Goal: Task Accomplishment & Management: Complete application form

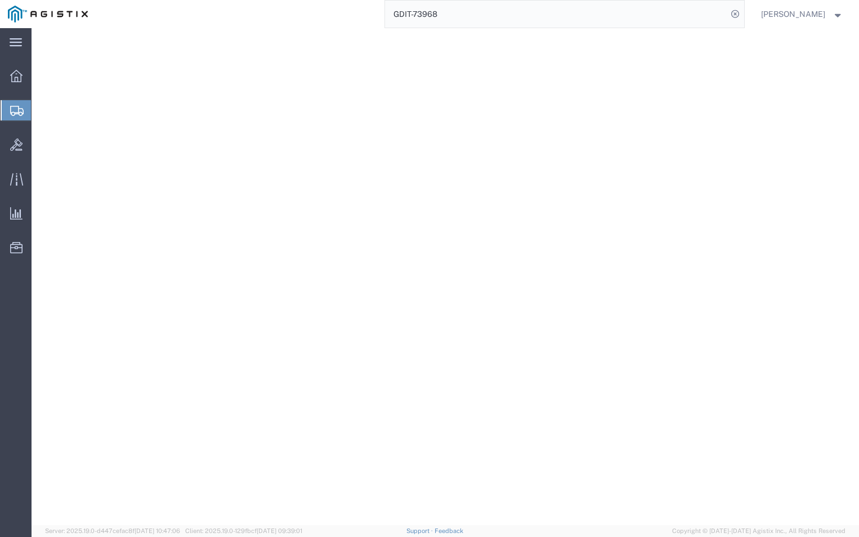
select select "CBOX"
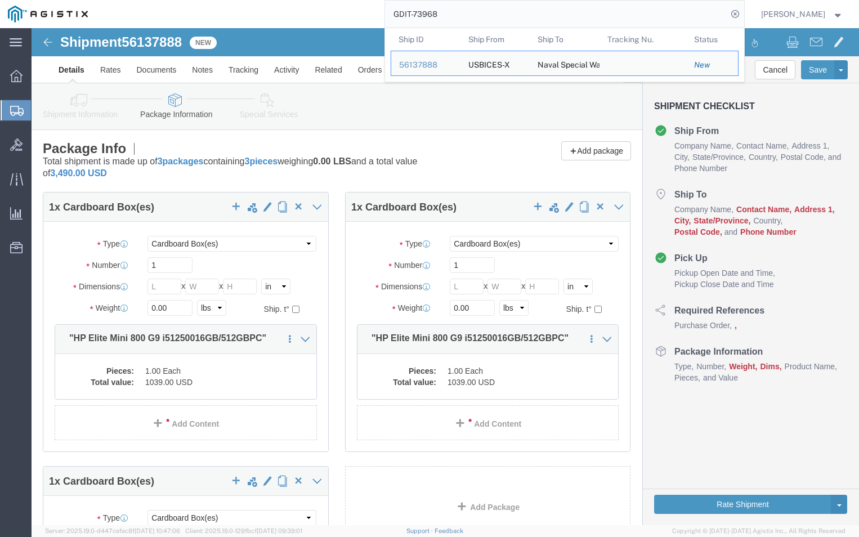
click at [554, 11] on input "GDIT-73968" at bounding box center [556, 14] width 342 height 27
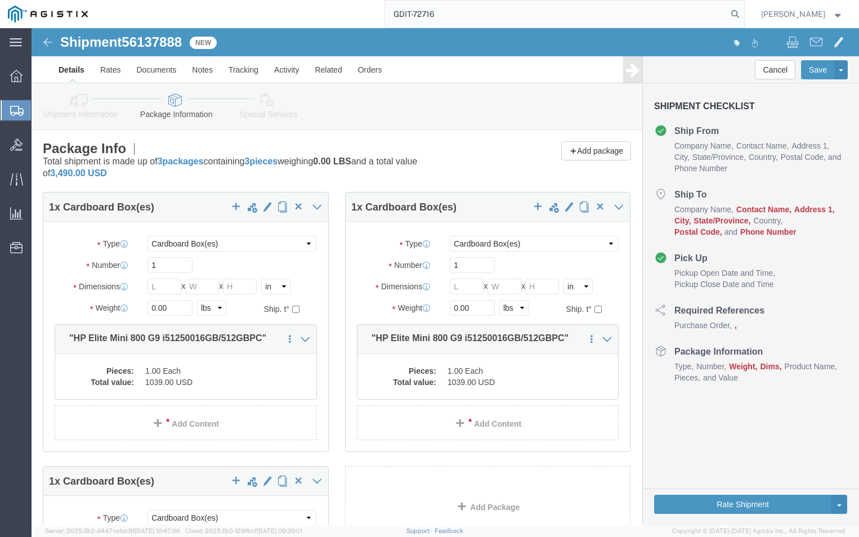
type input "GDIT-72716"
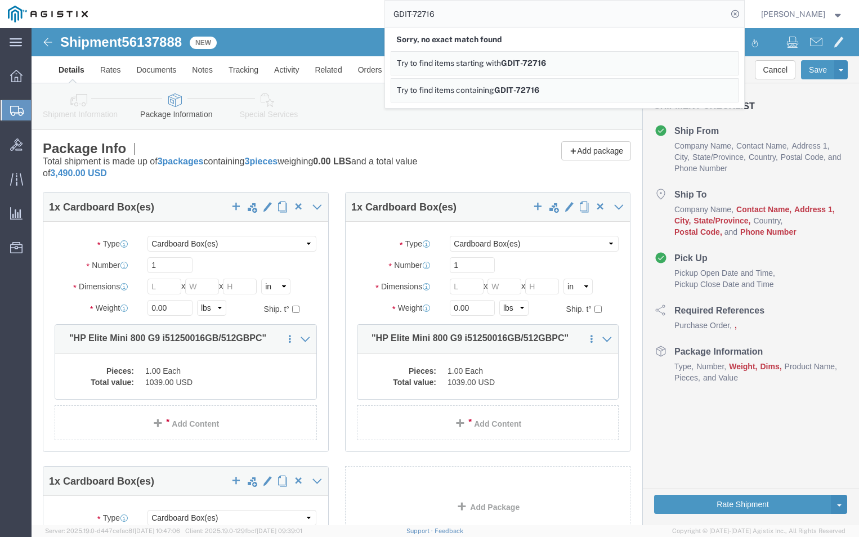
click div "Shipment Information Package Information Special Services Loading Routing"
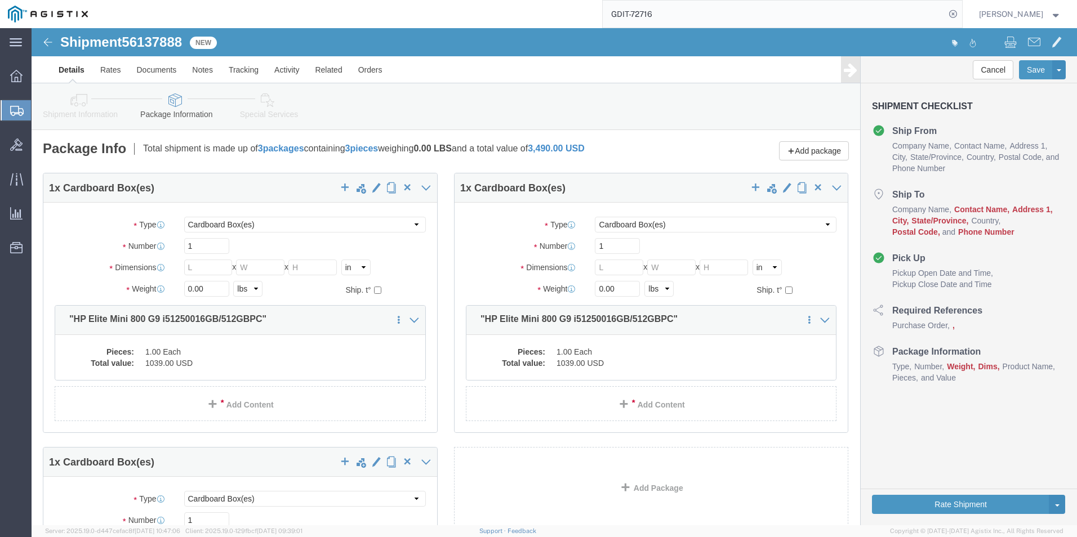
click at [0, 0] on span "Create Shipment" at bounding box center [0, 0] width 0 height 0
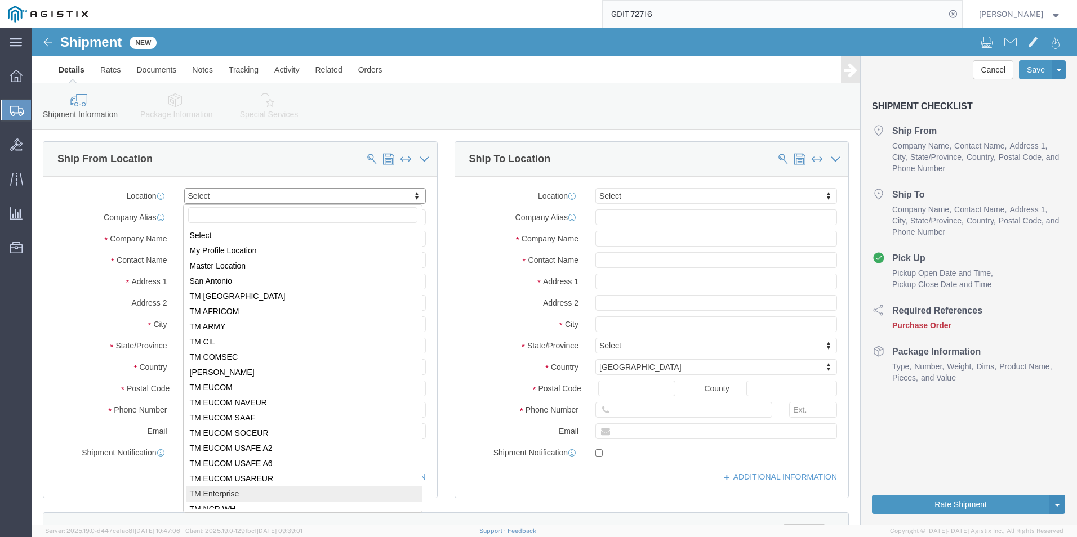
scroll to position [2, 0]
select select "69651"
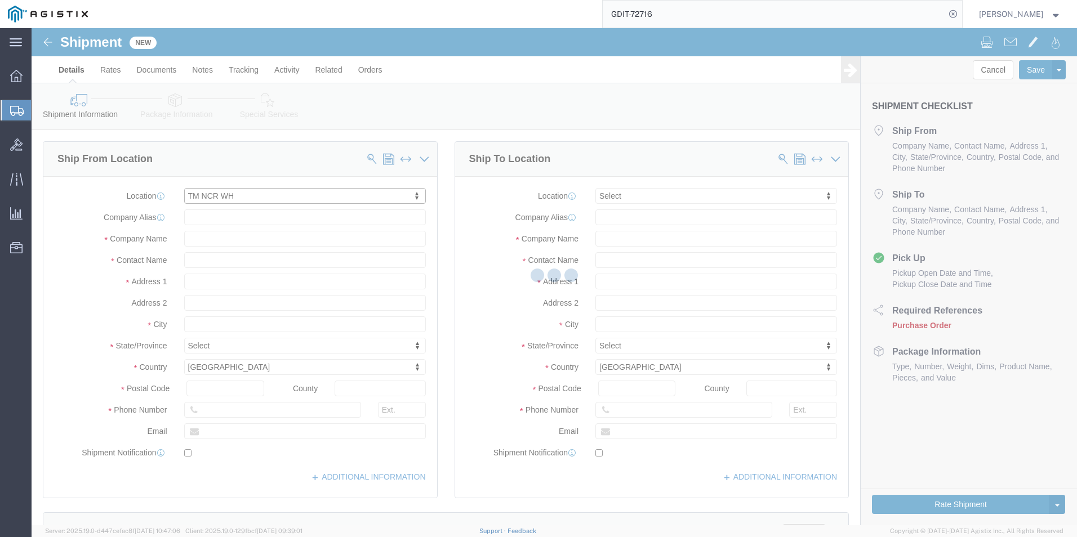
type input "[STREET_ADDRESS][PERSON_NAME]"
type input "22180"
type input "USBICES-X"
type input "[GEOGRAPHIC_DATA]"
select select "VA"
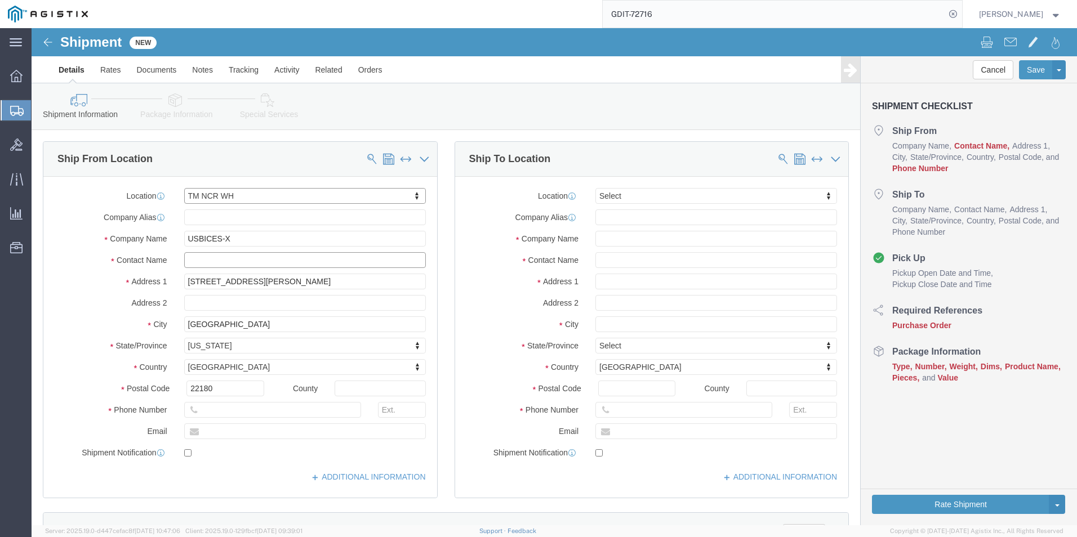
click input "text"
type input "[PERSON_NAME]"
click input "text"
type input "5713095744"
type input "F"
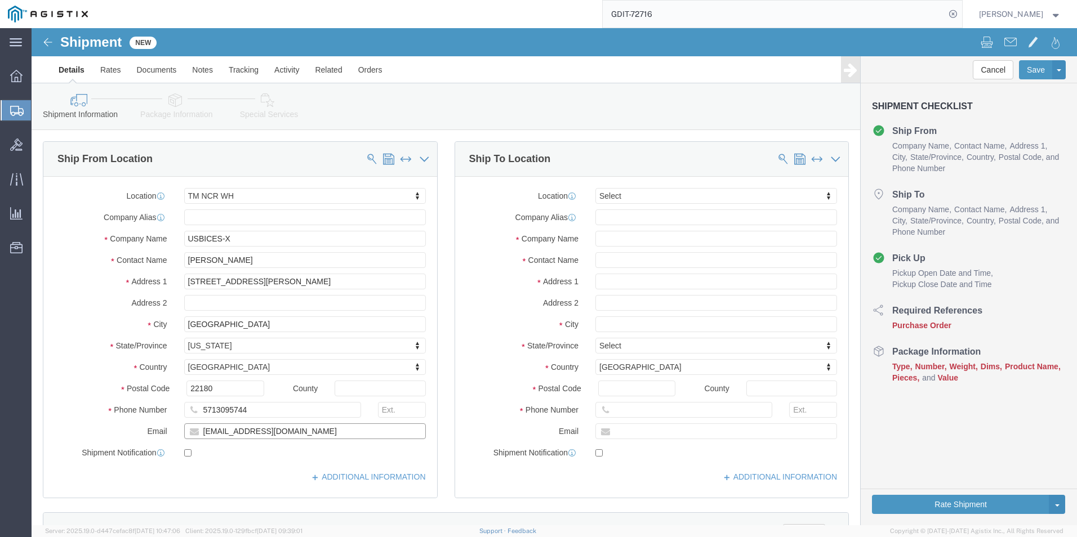
type input "[EMAIL_ADDRESS][DOMAIN_NAME]"
checkbox input "true"
click input "text"
paste input "Headquarter, USFK"
click div
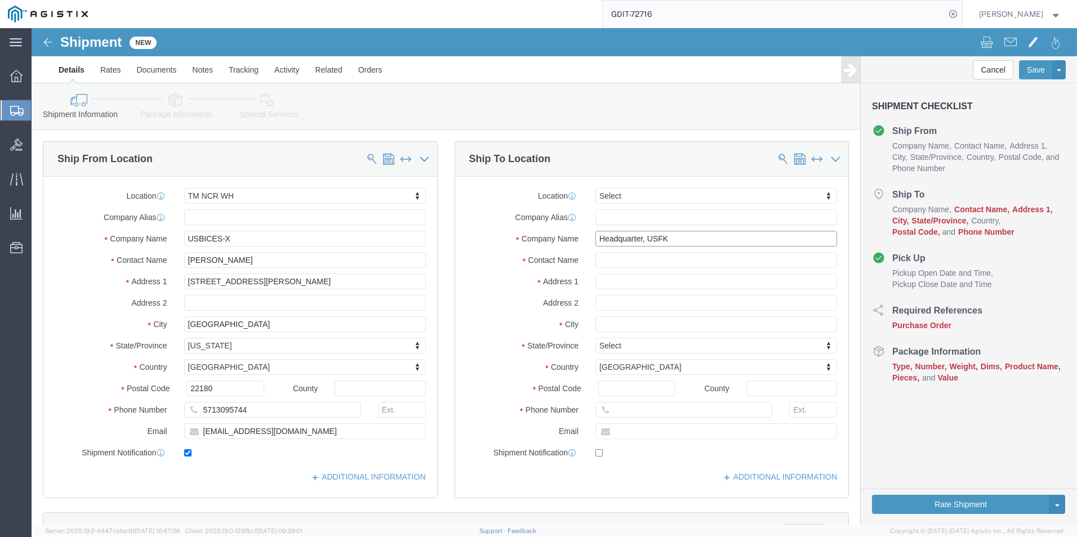
click input "Headquarter, USFK"
type input "Headquarter, USFK"
click input "text"
paste input "ATTN: J6 (Room 106.05) [PERSON_NAME]/[PERSON_NAME]"
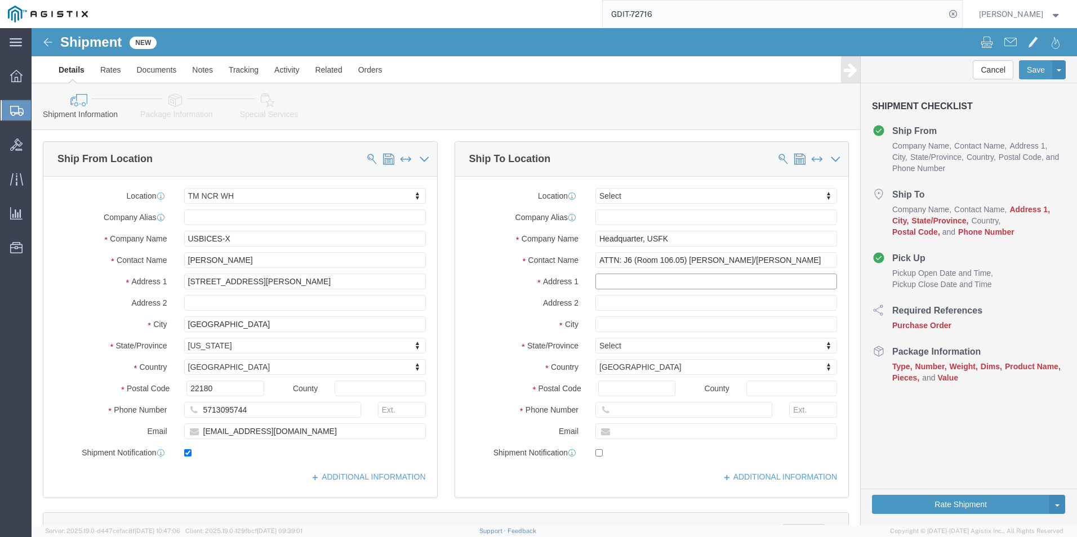
scroll to position [0, 0]
click input "text"
click input "ATTN: J6 (Room 106.05) [PERSON_NAME]/[PERSON_NAME]"
drag, startPoint x: 586, startPoint y: 232, endPoint x: 561, endPoint y: 232, distance: 24.8
click input "ATTN: J6 (Room 106.05) [PERSON_NAME]/[PERSON_NAME]"
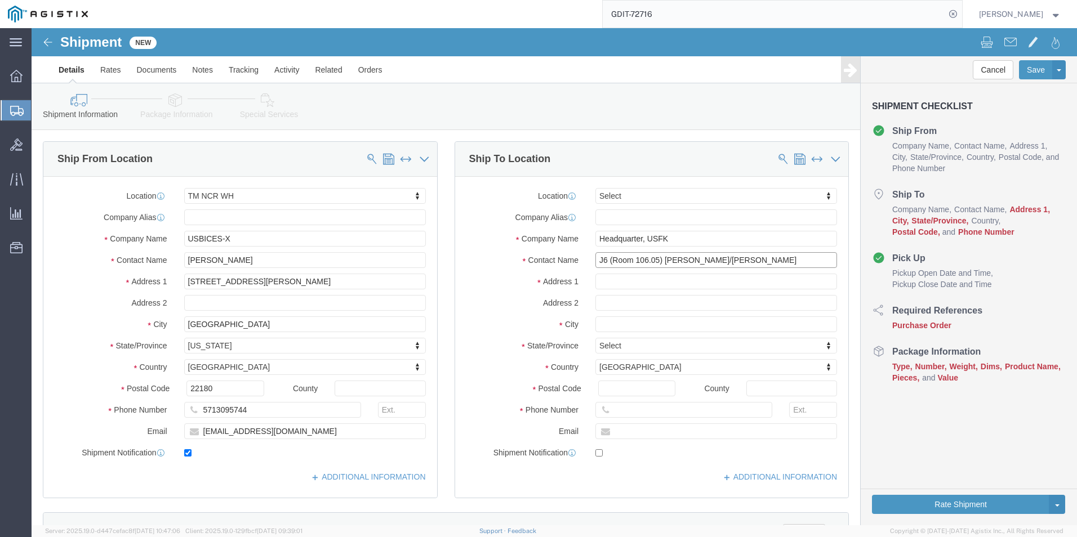
type input "J6 (Room 106.05) [PERSON_NAME]/[PERSON_NAME]"
click input "text"
paste input "Building # 12410"
type input "Building # 12410"
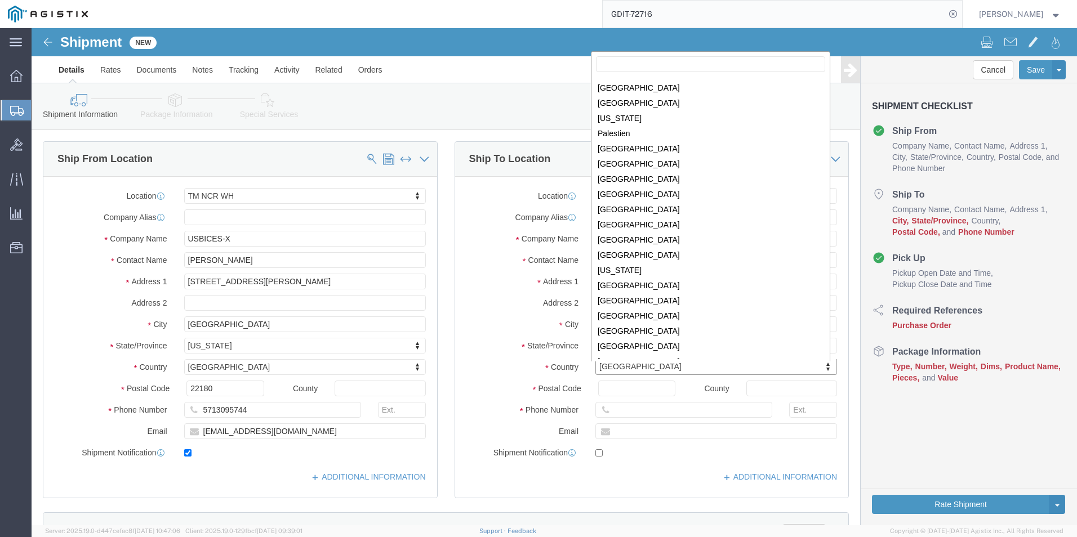
scroll to position [2916, 0]
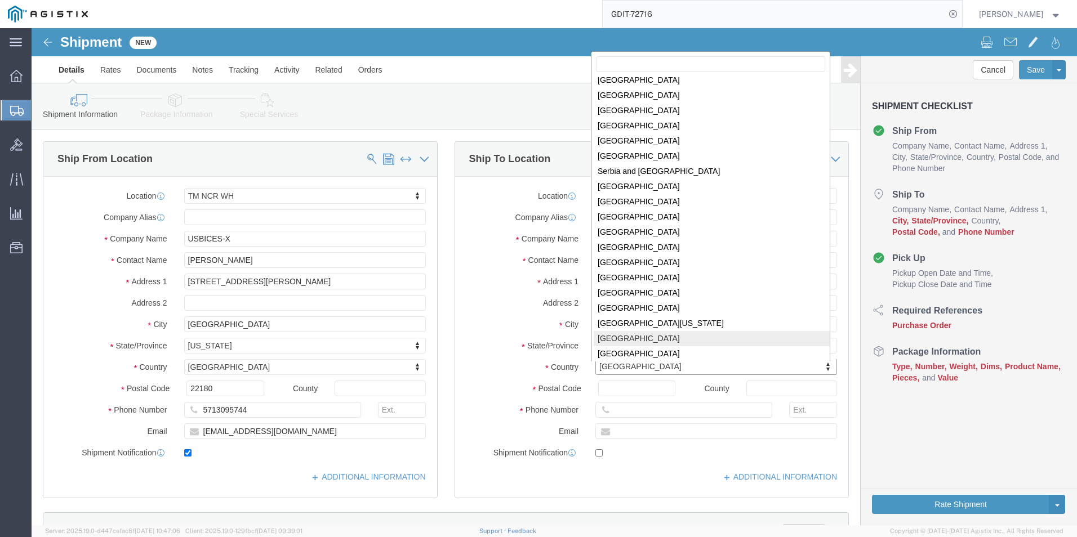
select select "KR"
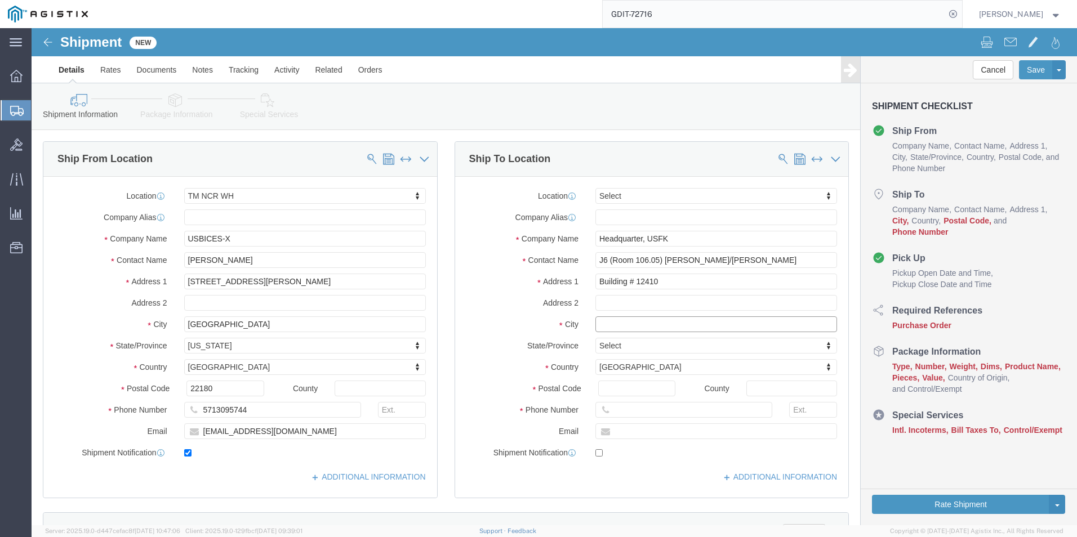
click input "text"
paste input "Pyeongtaek City"
click input "Pyeongtaek City"
paste input "Gyeonggi do"
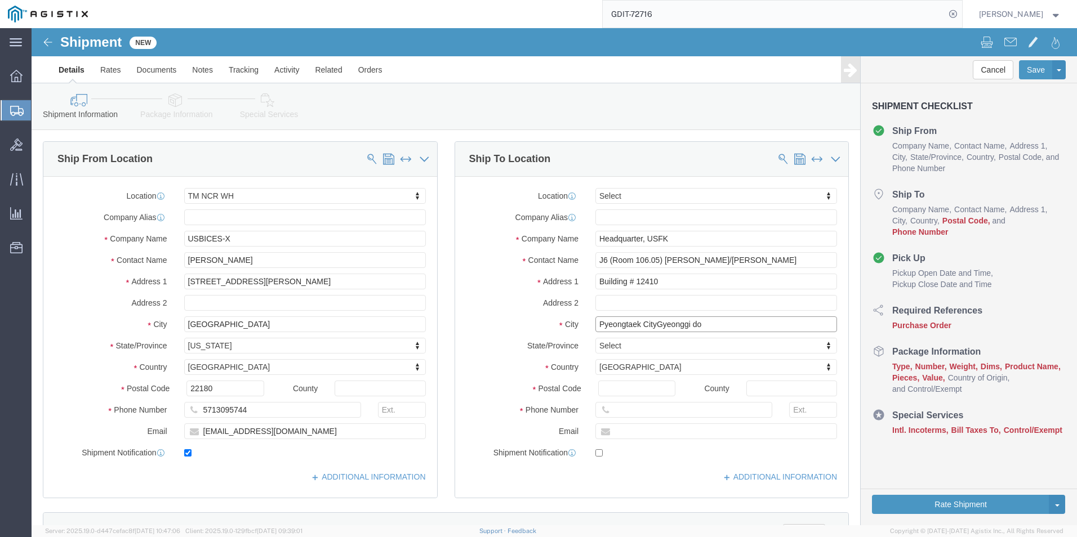
click input "Pyeongtaek CityGyeonggi do"
type input "Pyeongtaek City Gyeonggi do"
click input "Postal Code"
paste input "17797"
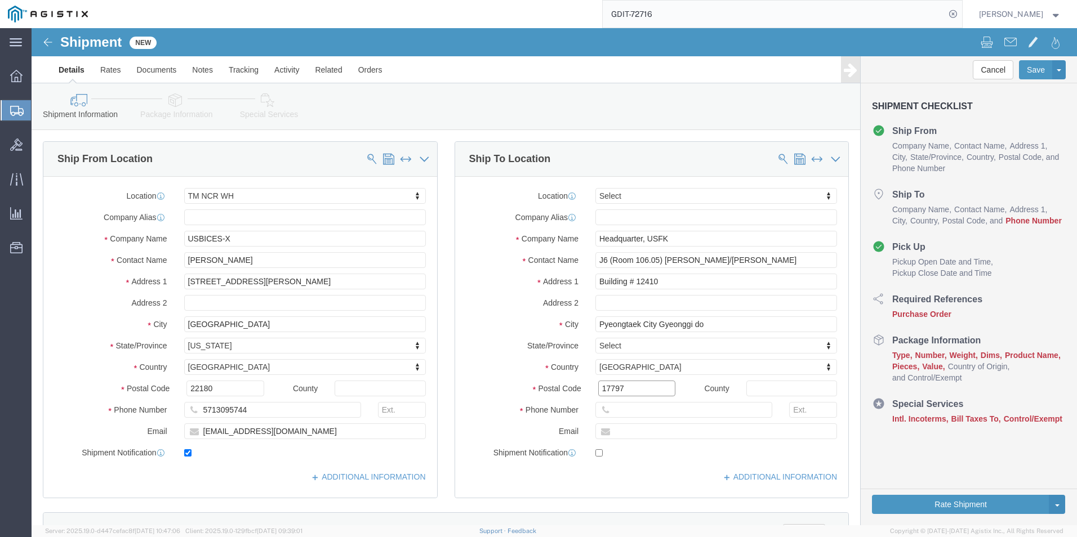
type input "17797"
click input "text"
paste input "Camp [PERSON_NAME]"
type input "Camp [PERSON_NAME]"
click input "text"
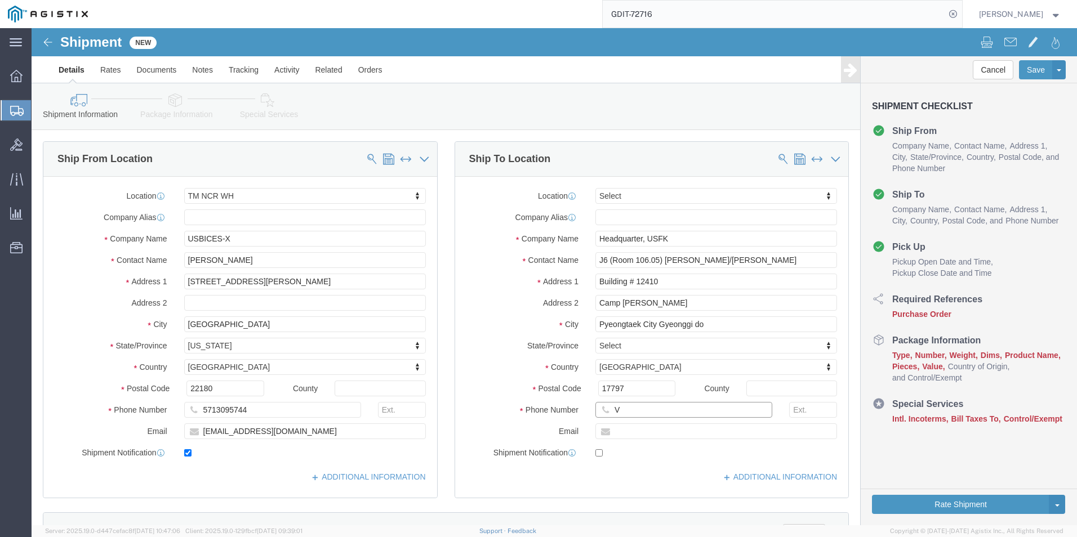
click input "V"
paste input "01048157613/01085527"
type input "01048157613/01085527"
click label
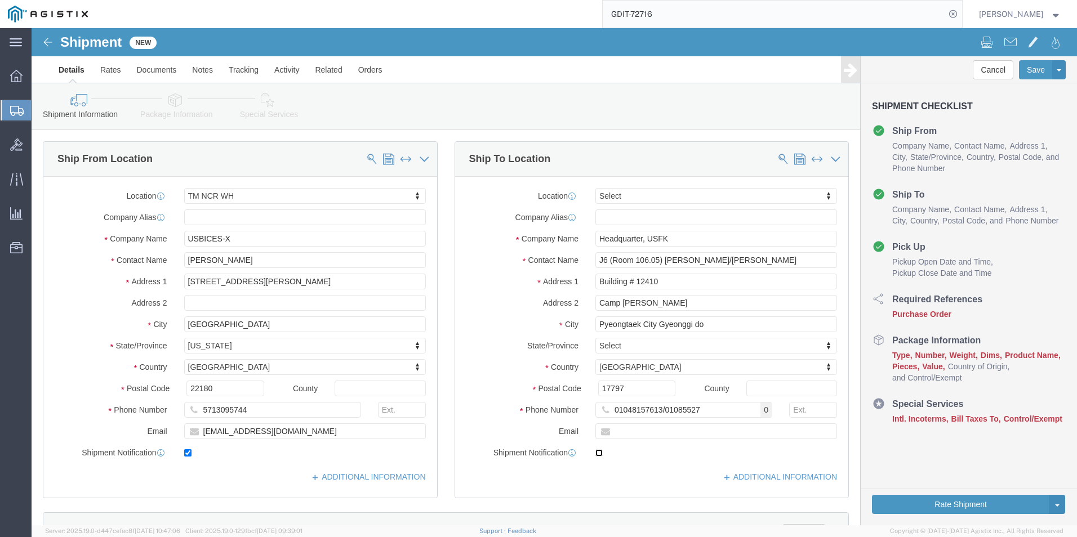
click input "checkbox"
checkbox input "true"
click input "text"
paste input "[PERSON_NAME][EMAIL_ADDRESS][PERSON_NAME][DOMAIN_NAME]"
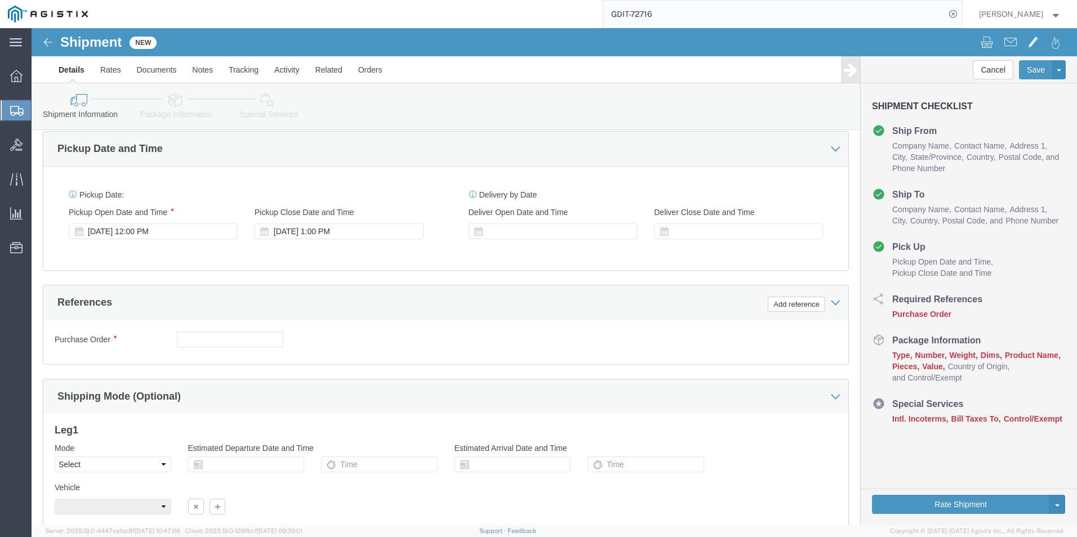
scroll to position [676, 0]
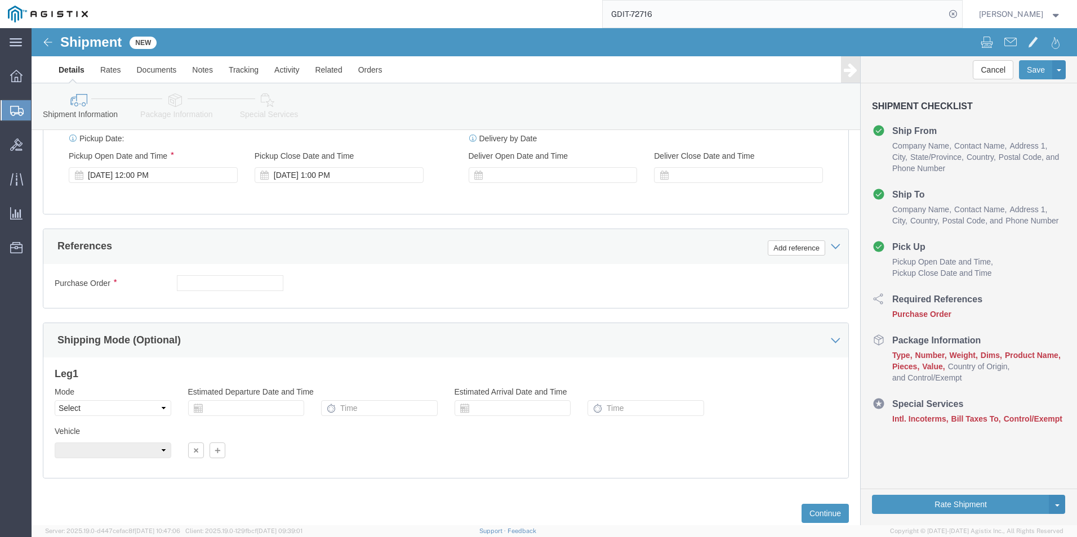
type input "[PERSON_NAME][EMAIL_ADDRESS][PERSON_NAME][DOMAIN_NAME]"
click input "text"
type input "GDIT-71363"
click button "Add reference"
click select "Select Account Type Activity ID Airline Appointment Number ASN Batch Request # …"
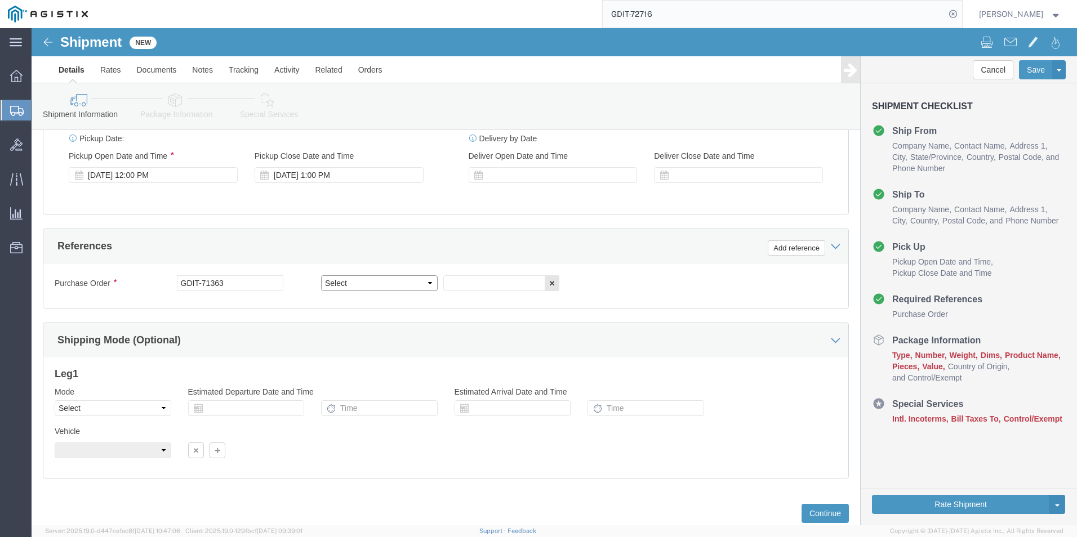
select select "PURCHORD"
click select "Select Account Type Activity ID Airline Appointment Number ASN Batch Request # …"
click input "text"
type input "GDIT-72465"
click button "Add reference"
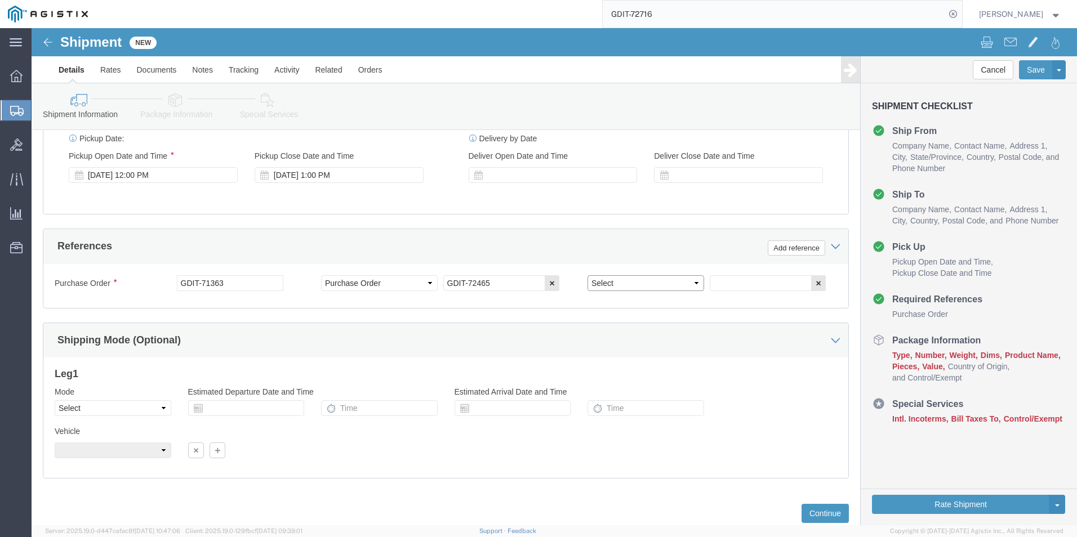
click select "Select Account Type Activity ID Airline Appointment Number ASN Batch Request # …"
select select "PURCHORD"
click select "Select Account Type Activity ID Airline Appointment Number ASN Batch Request # …"
click input "text"
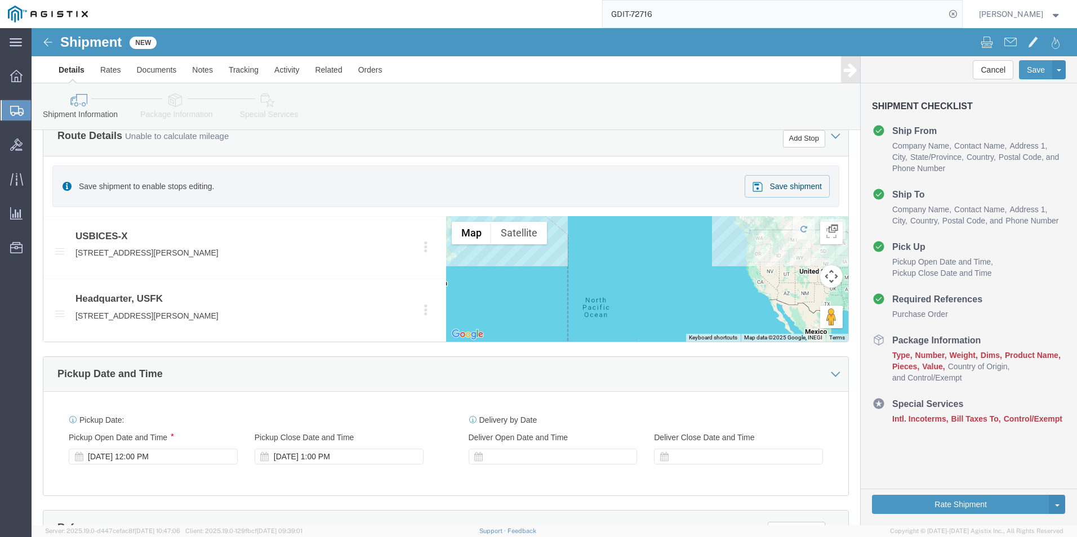
type input "GDIT-72716"
click icon
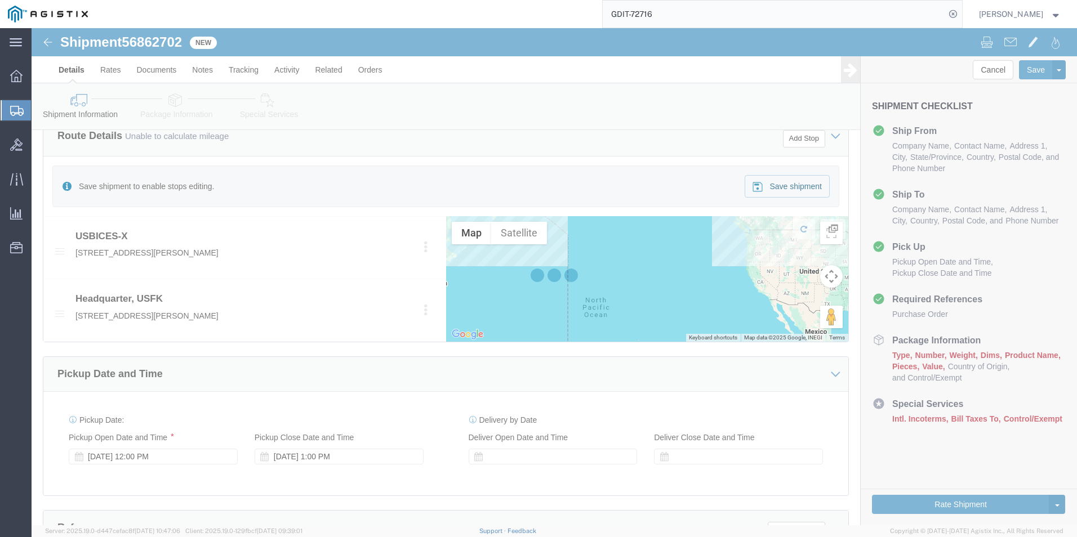
select select "69651"
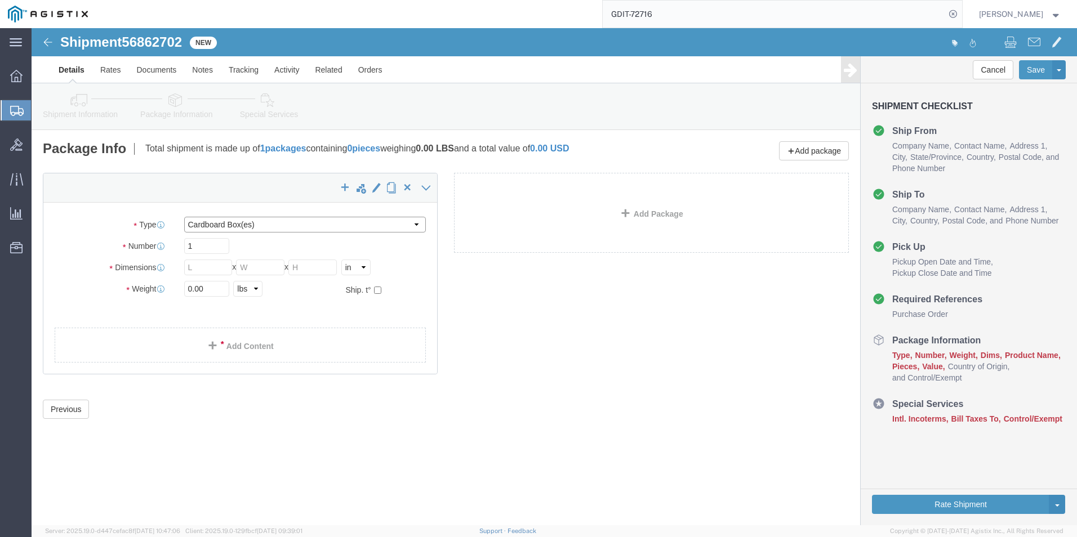
click select "Select Bale(s) Basket(s) Bolt(s) Bottle(s) Buckets Bulk Bundle(s) Can(s) Cardbo…"
select select "PSNS"
click select "Select Bale(s) Basket(s) Bolt(s) Bottle(s) Buckets Bulk Bundle(s) Can(s) Cardbo…"
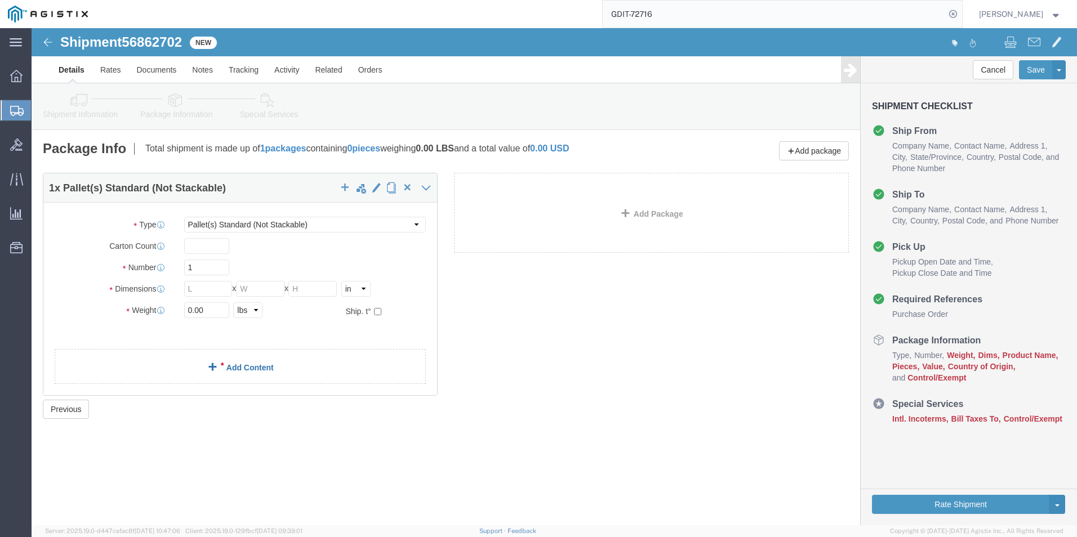
click span
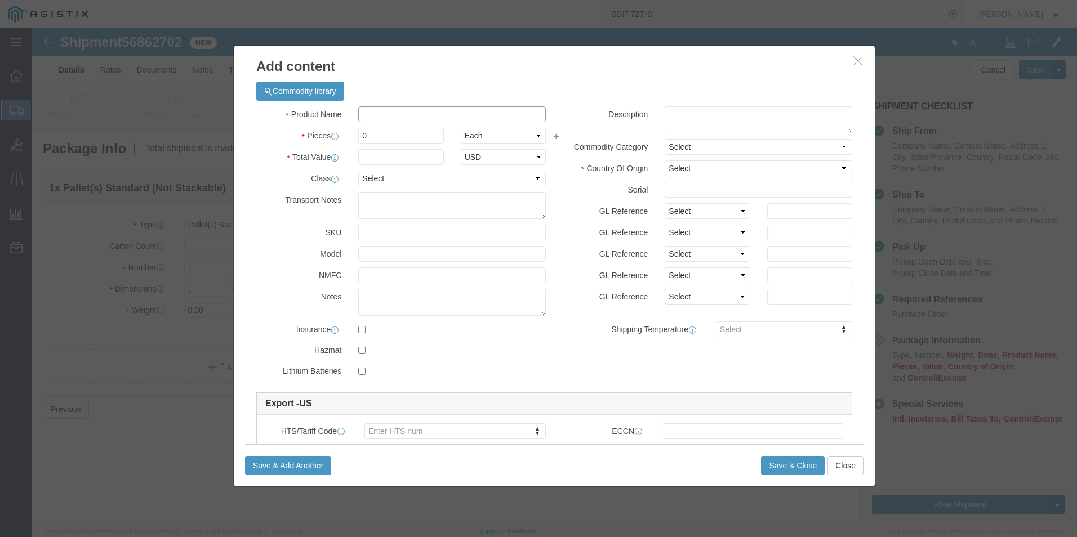
click input "text"
paste input "GLC-LH-SMD++="
type input "GLC-LH-SMD++="
click td "Name: 1000Base-LX/LH SFP"
select select "USD"
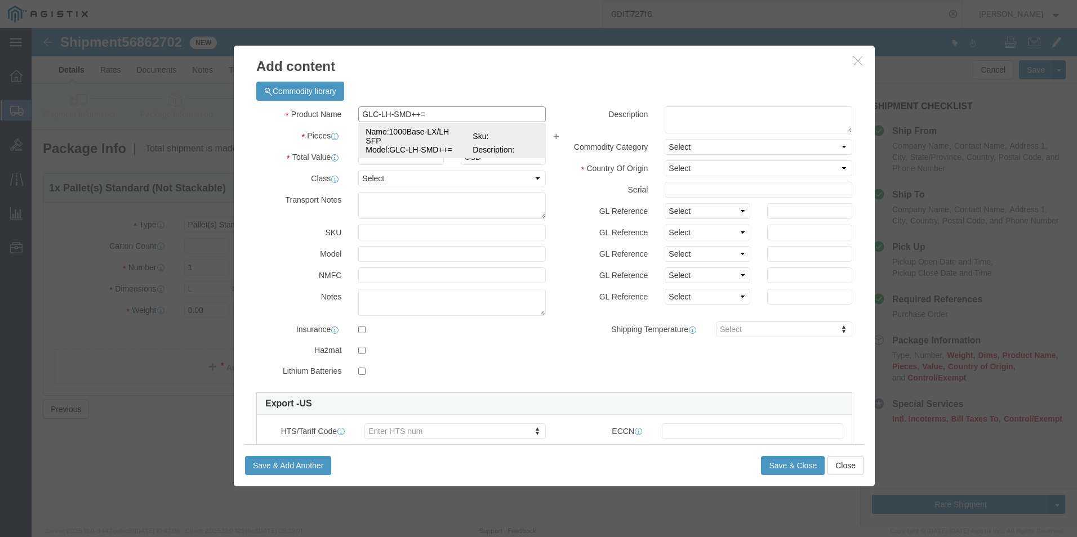
select select "92.5"
select select "US"
type input "8517620090"
type input "5A991"
select select "FTR"
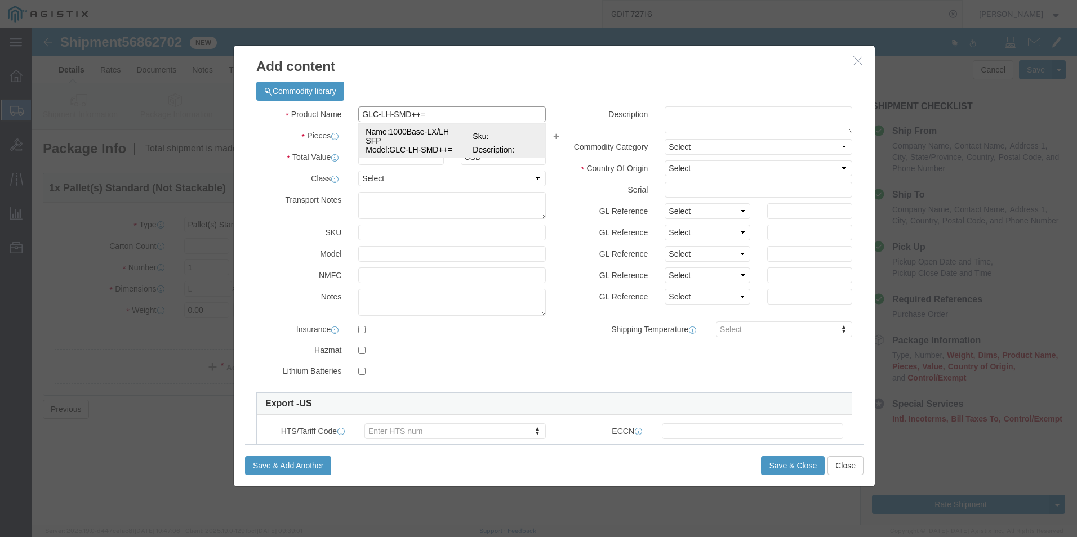
checkbox input "true"
type input "1000Base-LX/LH SFP"
type input "GLC-LH-SMD++="
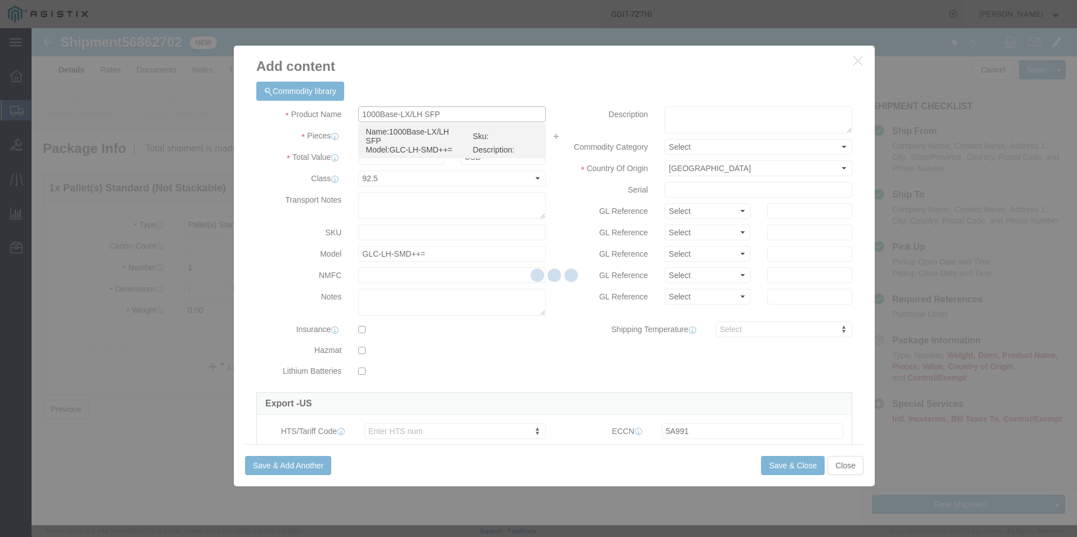
select select
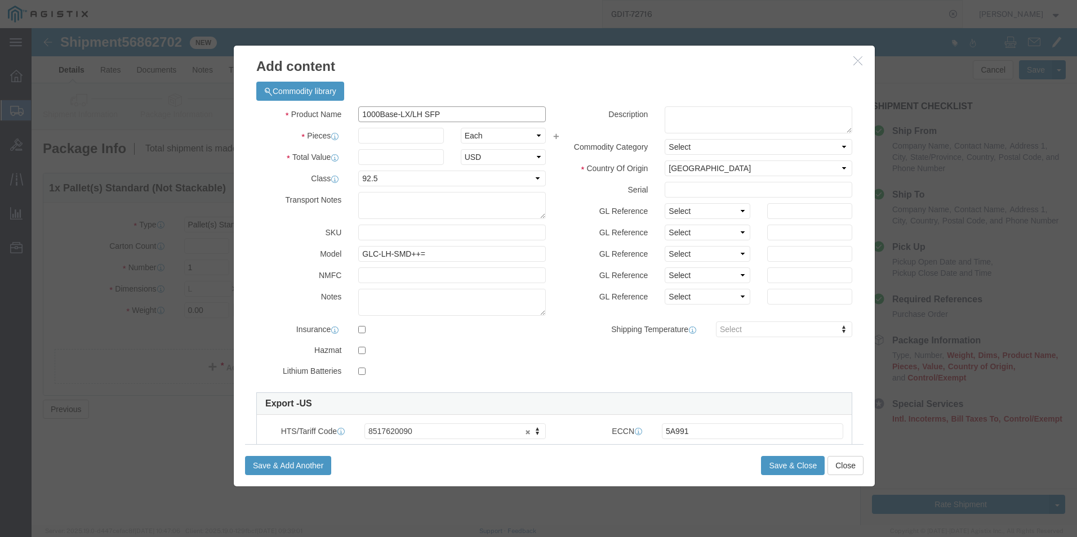
type input "1000Base-LX/LH SFP"
click input "text"
type input "15"
click input "text"
type input "676.12"
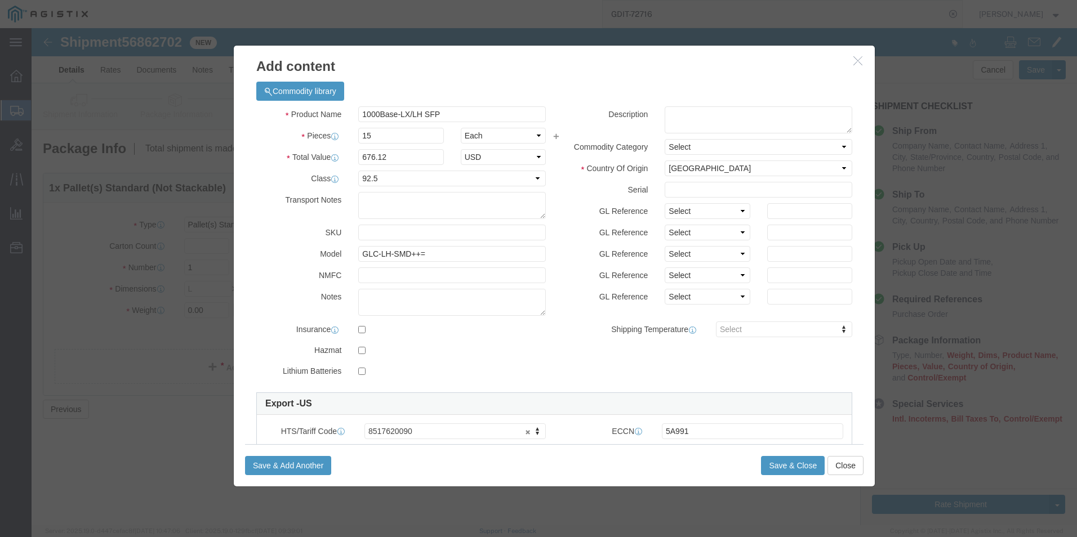
click div "Description Commodity Category Select Country Of Origin Select [GEOGRAPHIC_DATA…"
click textarea
paste textarea "1000BASELX/LH SFP tr mod MMF/SMF 1310nm"
type textarea "1000BASELX/LH SFP tr mod MMF/SMF 1310nm"
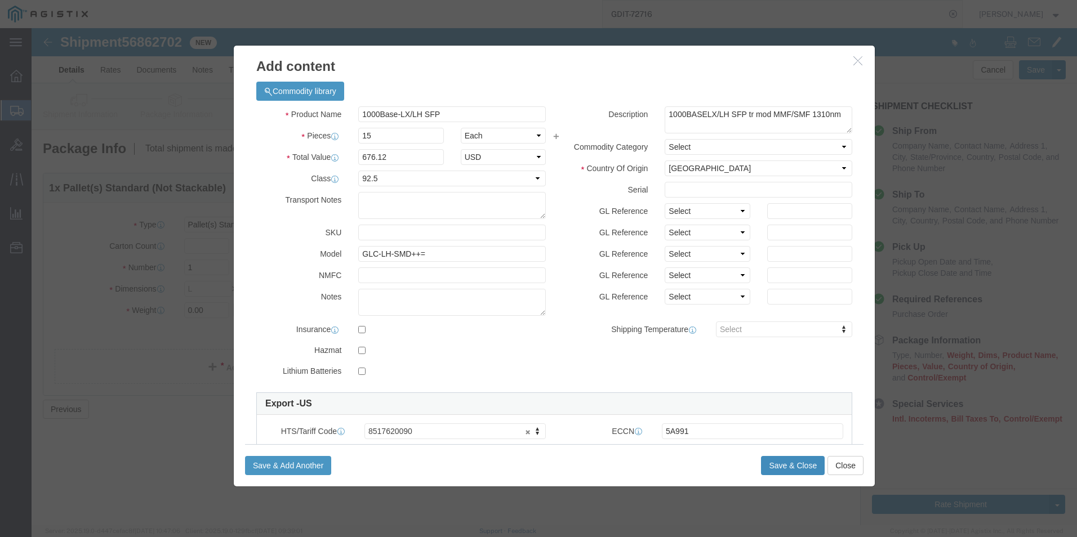
click button "Save & Close"
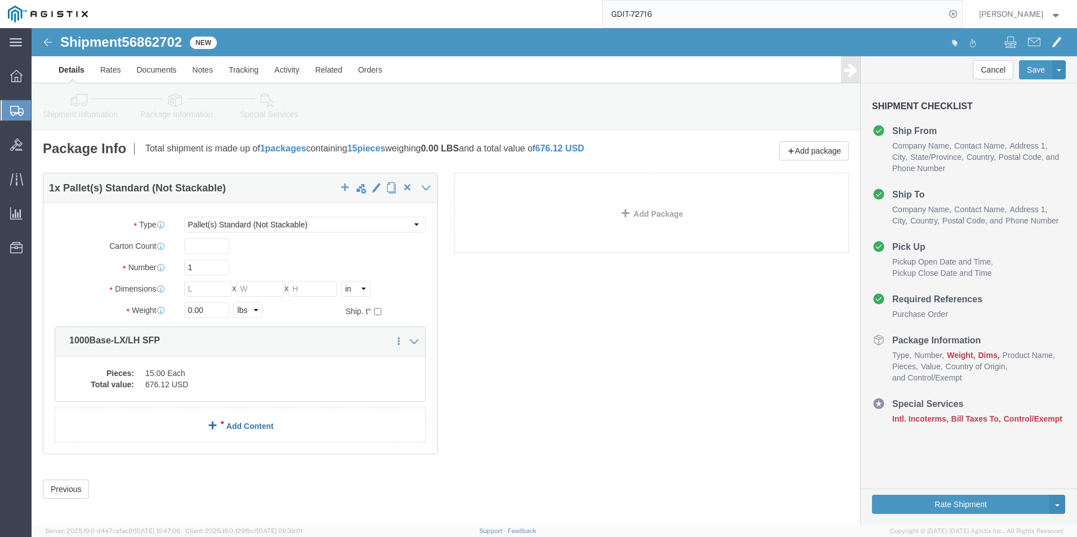
click div "1 x Pallet(s) Standard (Not Stackable) Package Type Select Bale(s) Basket(s) Bo…"
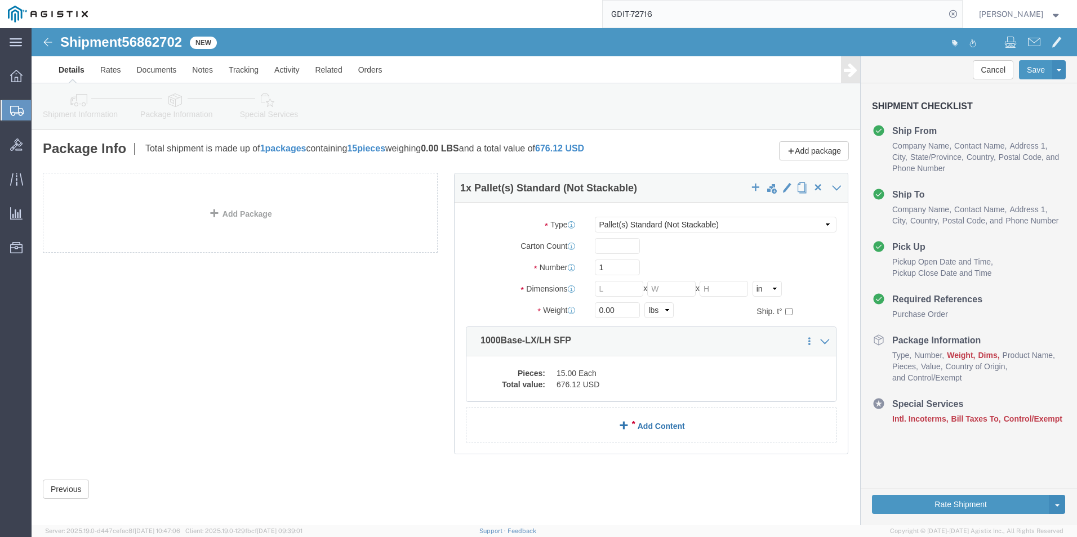
click link "Add Content"
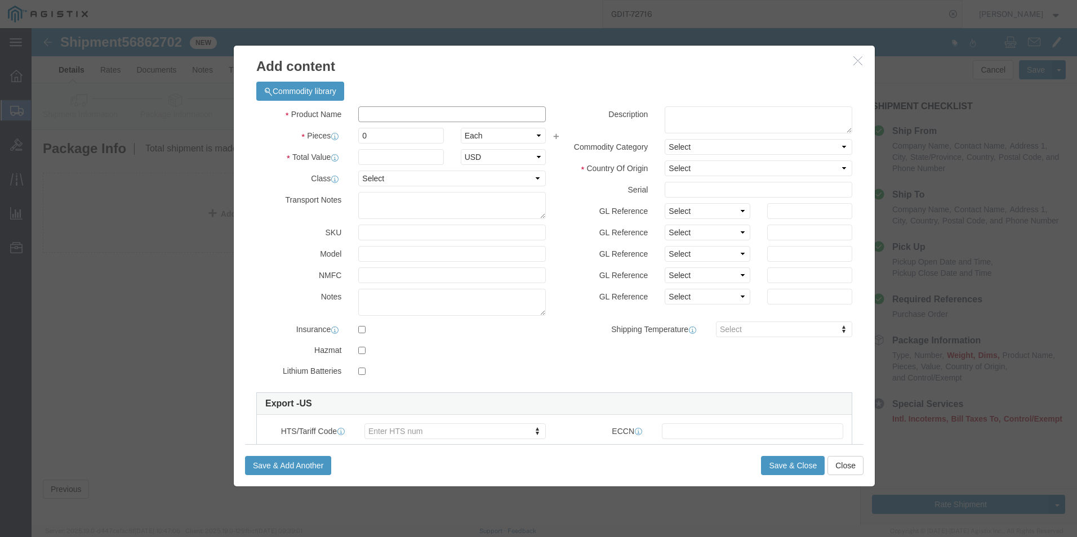
click input "text"
paste input "RCKMNT-19-CMPCT="
type input "RCKMNT-19-CMPCT="
click input "0"
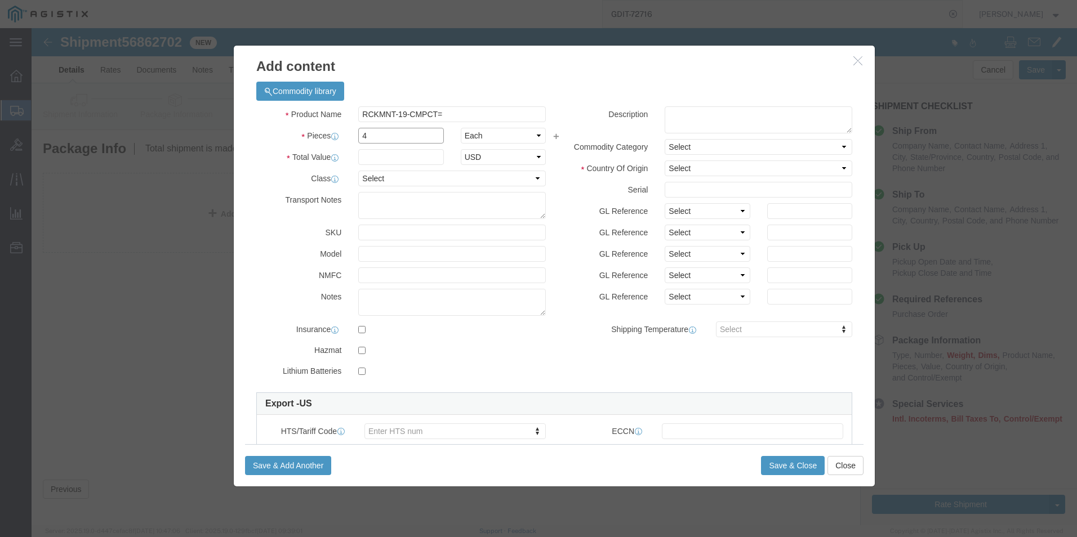
type input "4"
click input "text"
type input "50.97"
click select "Select 50 55 60 65 70 85 92.5 100 125 175 250 300 400"
select select "92.5"
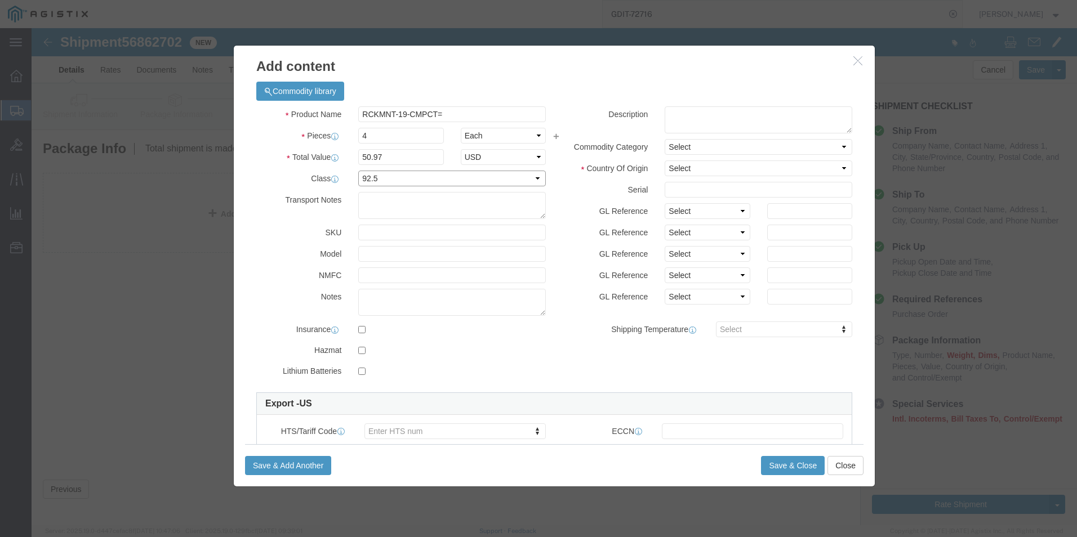
click select "Select 50 55 60 65 70 85 92.5 100 125 175 250 300 400"
click textarea
click select "Select [GEOGRAPHIC_DATA] [GEOGRAPHIC_DATA] [GEOGRAPHIC_DATA] [GEOGRAPHIC_DATA] …"
select select "US"
click select "Select [GEOGRAPHIC_DATA] [GEOGRAPHIC_DATA] [GEOGRAPHIC_DATA] [GEOGRAPHIC_DATA] …"
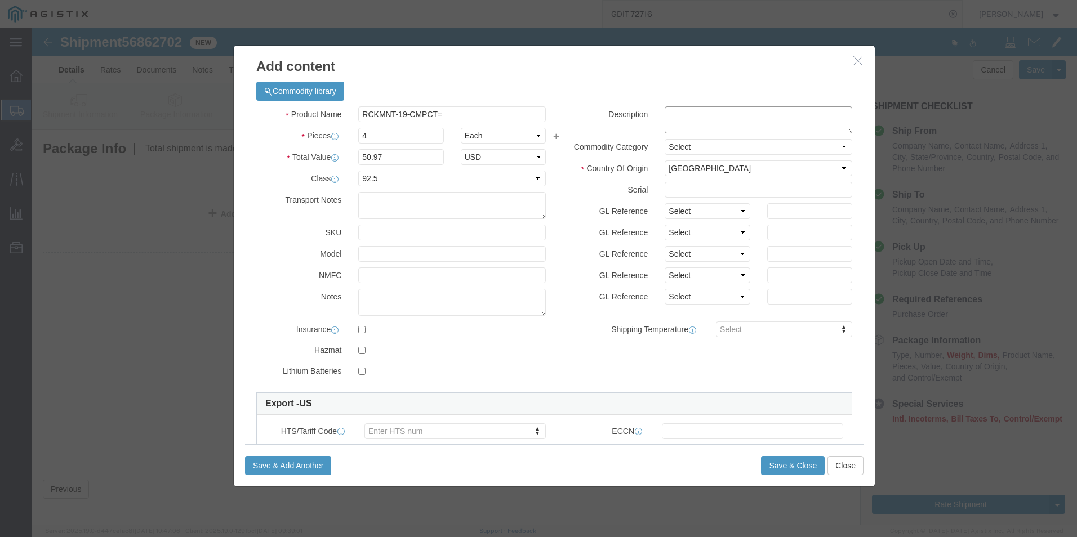
click textarea
paste textarea "19' RCKMNT FOR CAT 3560, 2960ME-3400"
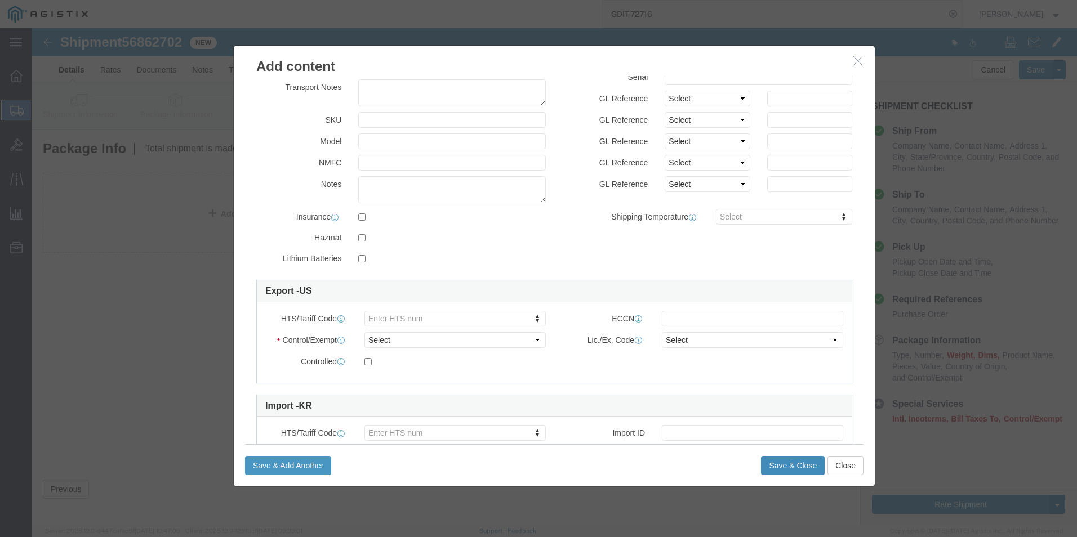
type textarea "19' RCKMNT FOR CAT 3560, 2960ME-3400"
click button "Save & Close"
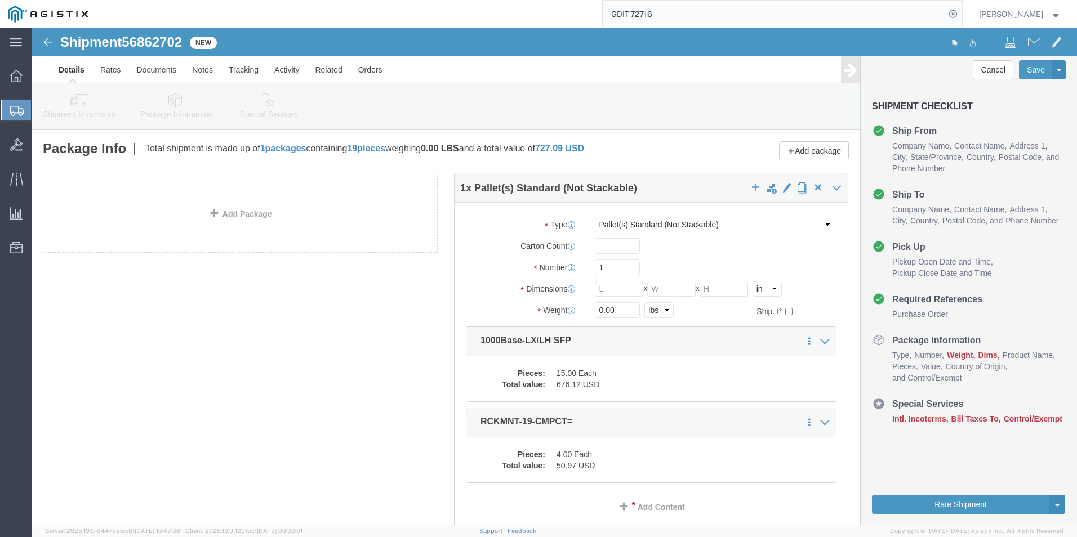
scroll to position [56, 0]
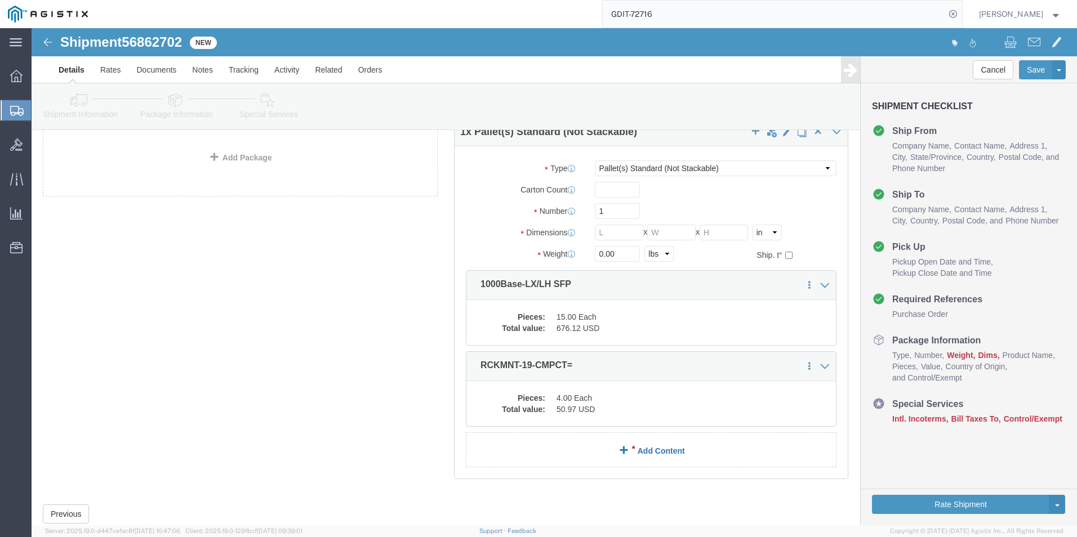
click link "Add Content"
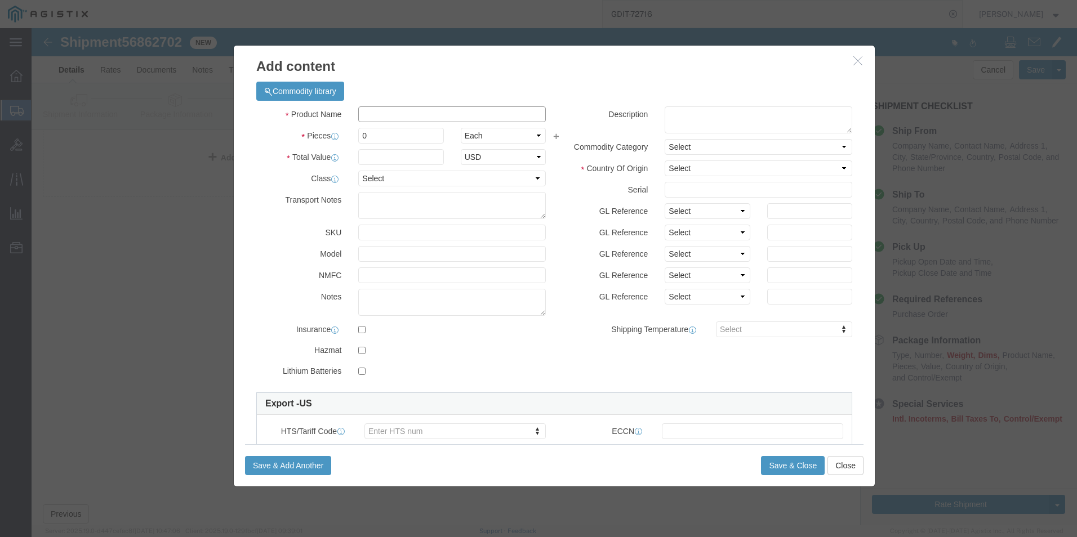
click input "text"
paste input "C8200L-1N-4T"
type input "C8200L-1N-4T"
click input "0"
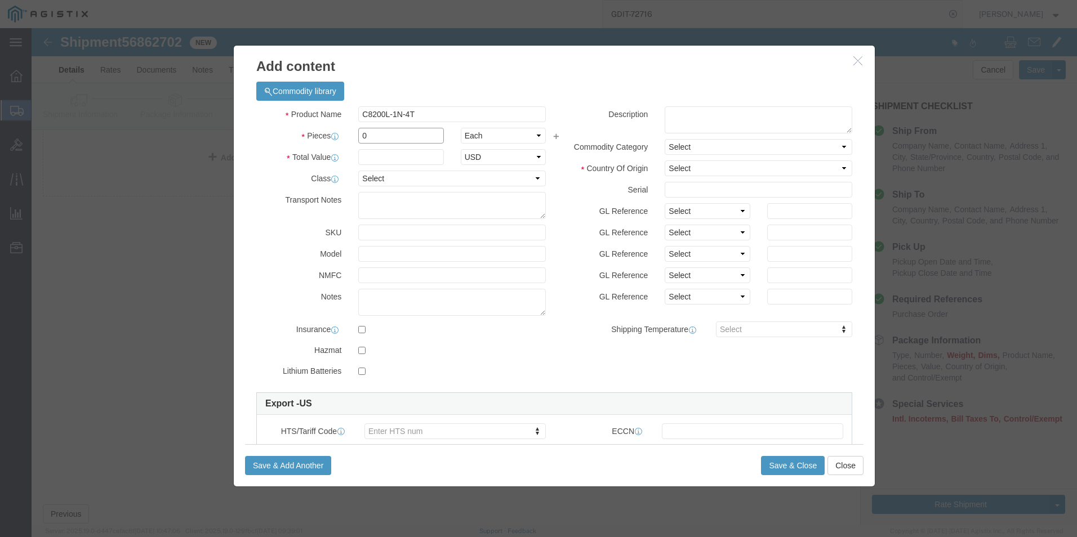
click input "0"
type input "1"
click input "text"
type input "1405.94"
click select "Select 50 55 60 65 70 85 92.5 100 125 175 250 300 400"
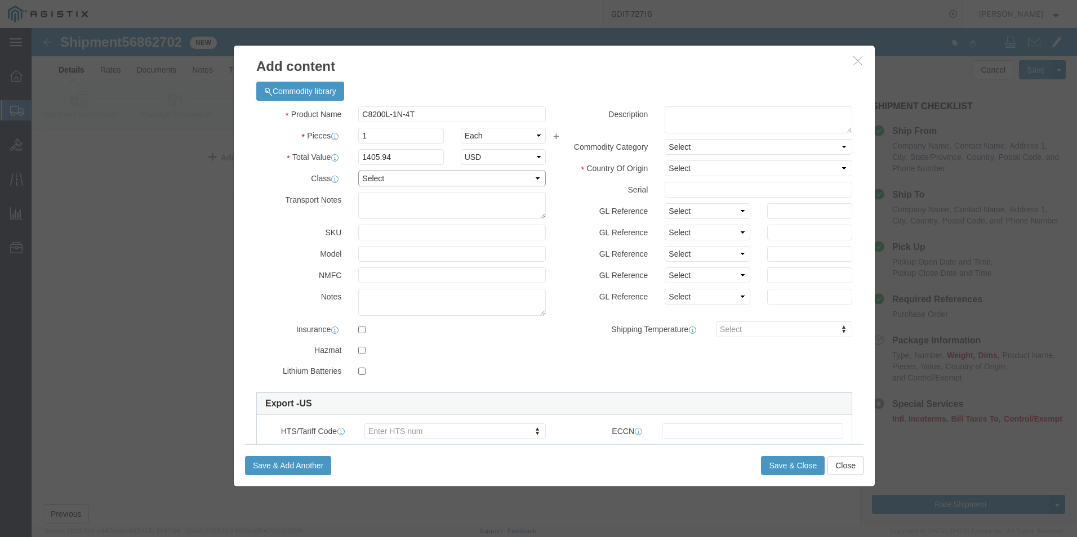
select select "92.5"
click select "Select 50 55 60 65 70 85 92.5 100 125 175 250 300 400"
click textarea
type textarea "ASSET TAG:"
click textarea
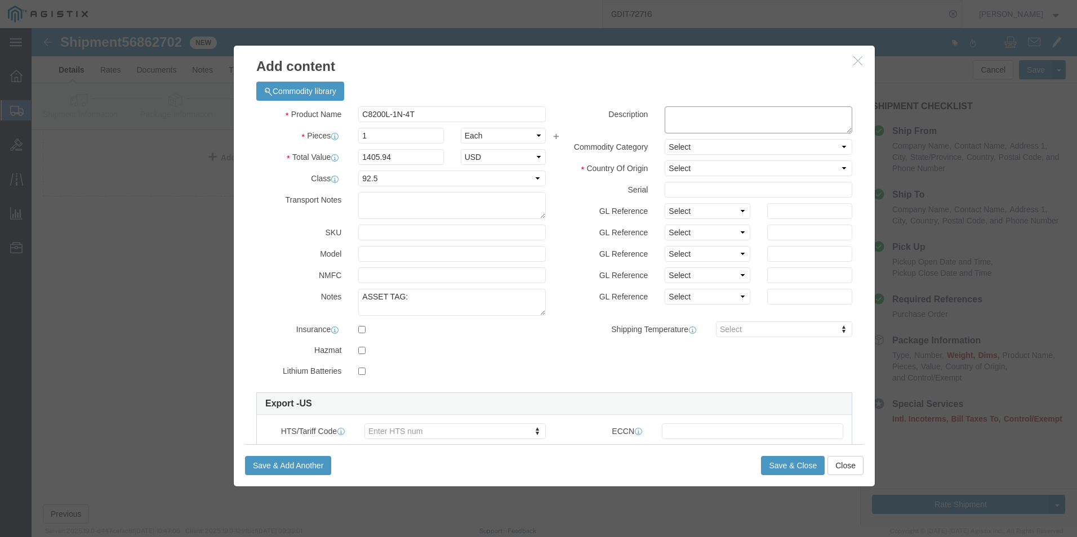
click textarea
paste textarea ""Cisco Catalyst C8200-1N-4T Router ""
type textarea ""Cisco Catalyst C8200-1N-4T Router ""
click div
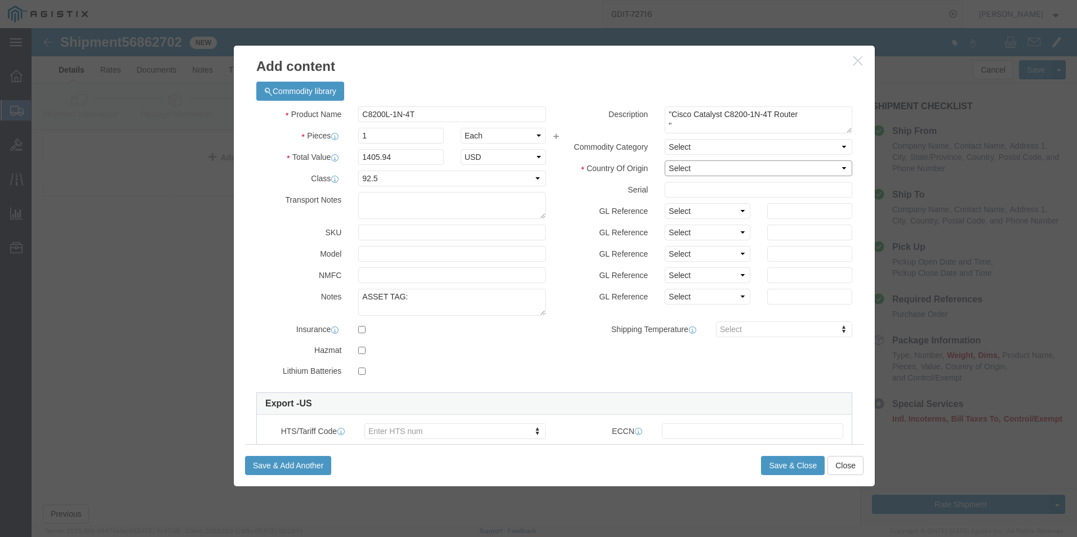
click select "Select [GEOGRAPHIC_DATA] [GEOGRAPHIC_DATA] [GEOGRAPHIC_DATA] [GEOGRAPHIC_DATA] …"
select select "US"
click select "Select [GEOGRAPHIC_DATA] [GEOGRAPHIC_DATA] [GEOGRAPHIC_DATA] [GEOGRAPHIC_DATA] …"
click input "text"
paste input "FJC2917165G"
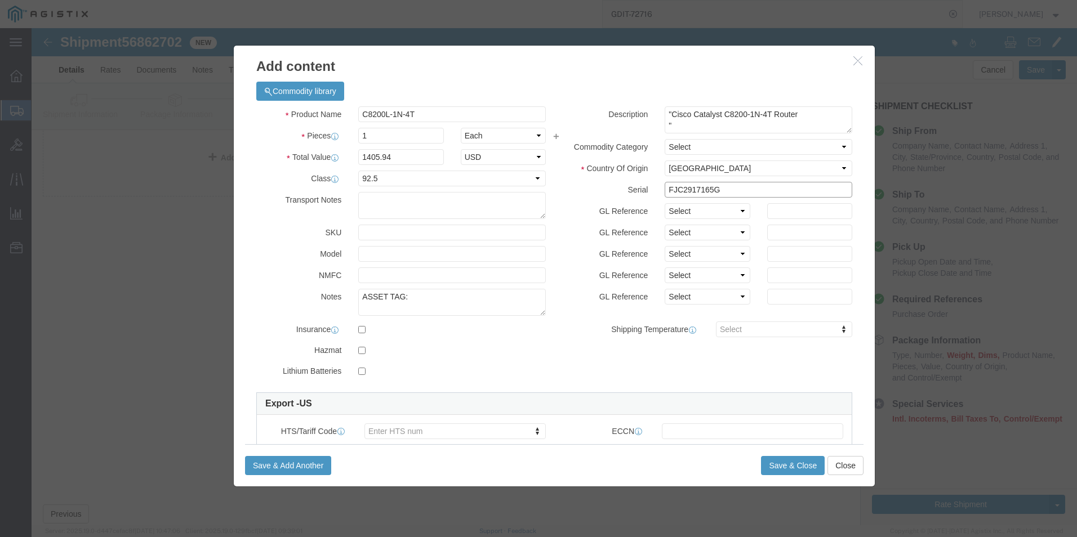
type input "FJC2917165G"
click textarea "ASSET TAG:"
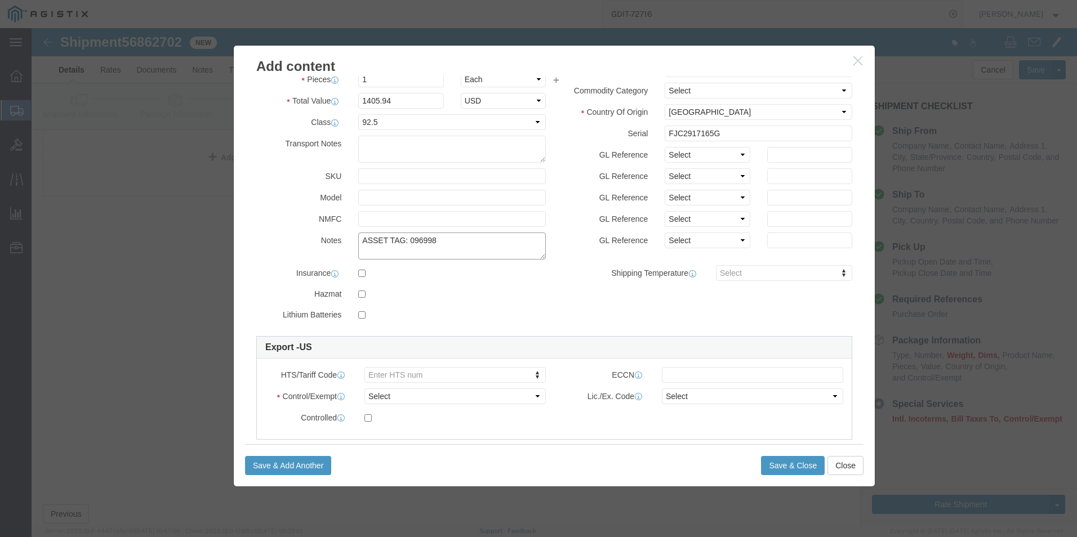
scroll to position [0, 0]
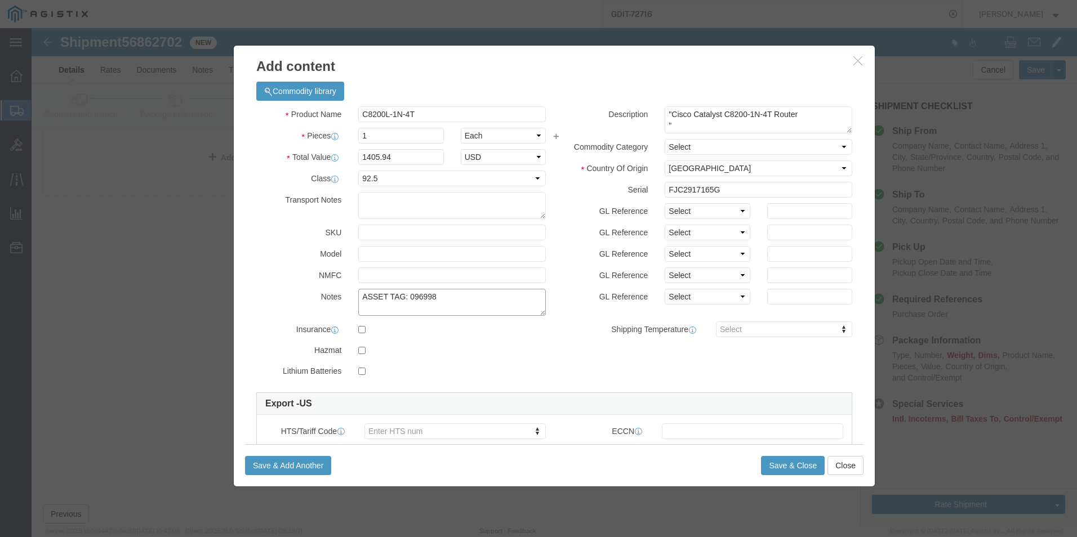
type textarea "ASSET TAG: 096998"
click textarea ""Cisco Catalyst C8200-1N-4T Router ""
type textarea ""Cisco Catalyst C8200-1N-4T RouteR"
click button "Save & Close"
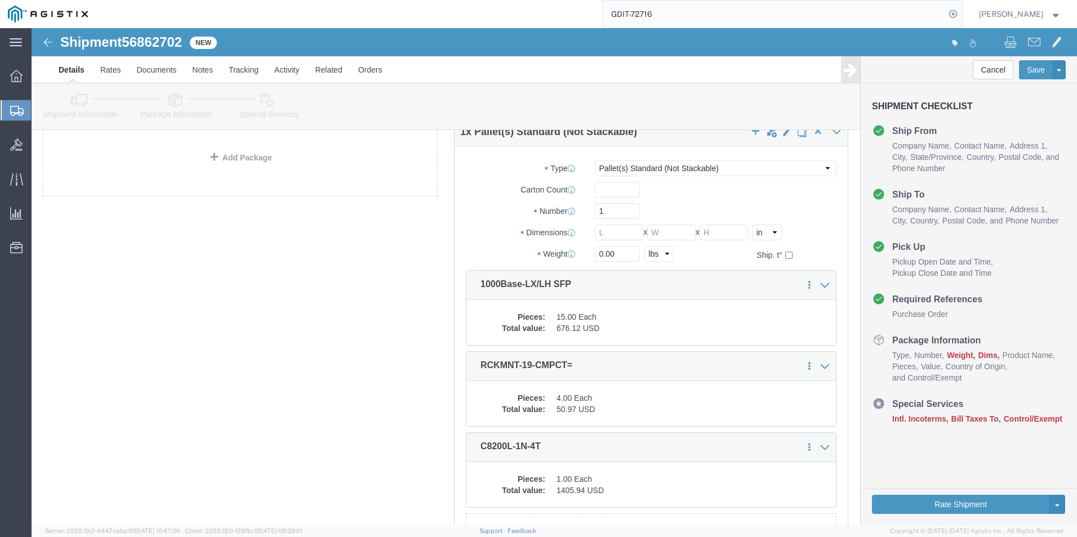
scroll to position [170, 0]
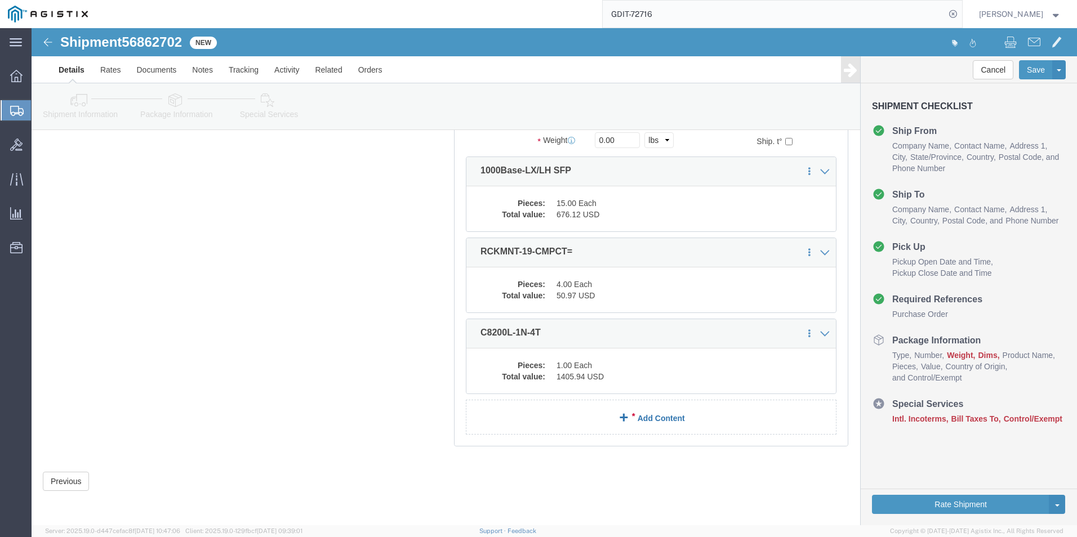
click link "Add Content"
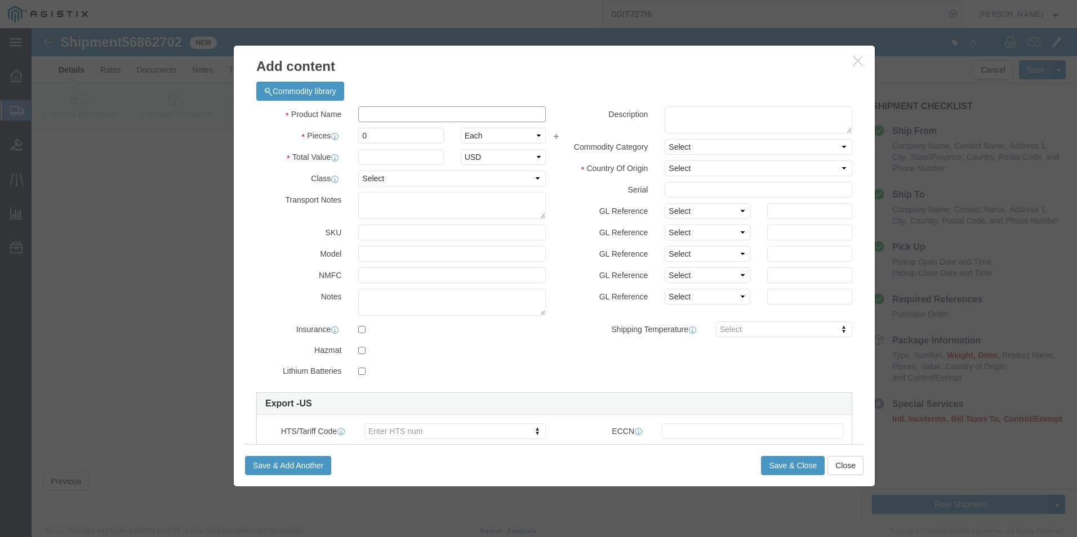
click input "text"
paste input "RCKMNT-19-CMPCT="
type input "RCKMNT-19-CMPCT="
click input "0"
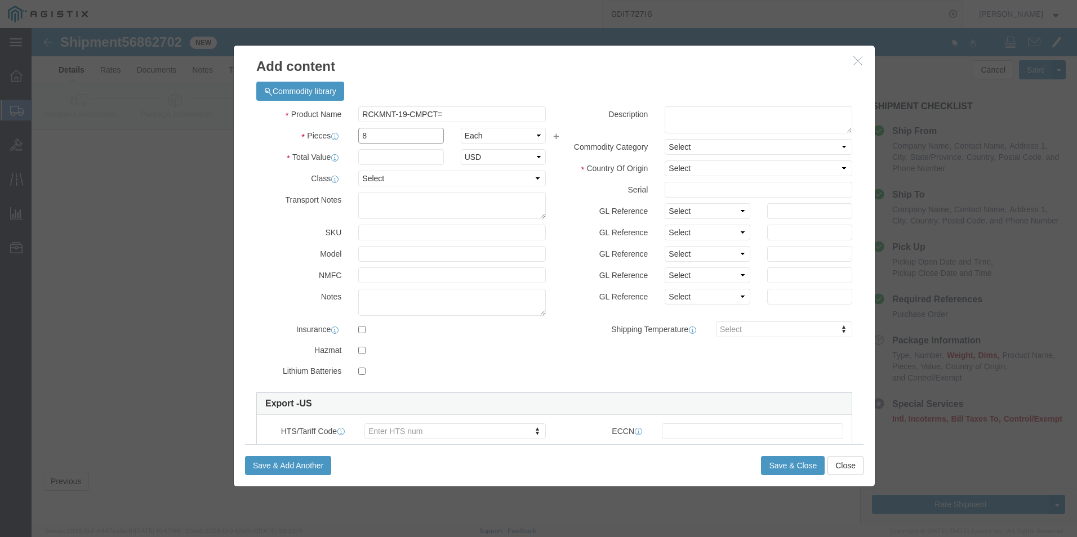
type input "8"
click input "text"
type input "50.36"
drag, startPoint x: 334, startPoint y: 148, endPoint x: 338, endPoint y: 159, distance: 12.1
click select "Select 50 55 60 65 70 85 92.5 100 125 175 250 300 400"
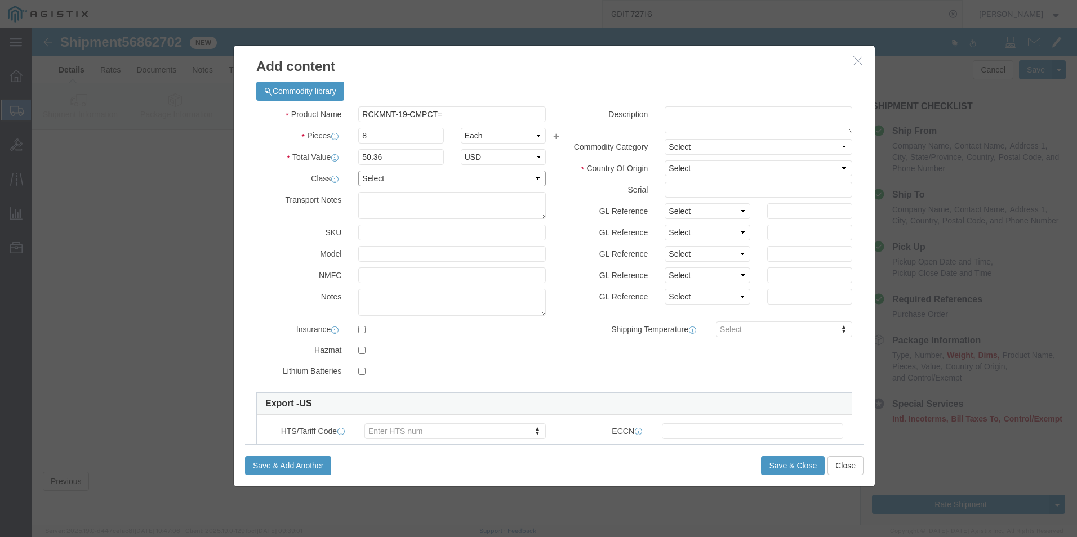
select select "92.5"
click select "Select 50 55 60 65 70 85 92.5 100 125 175 250 300 400"
click textarea
paste textarea "19' RCKMNT FOR CAT 3560, 2960ME-3400"
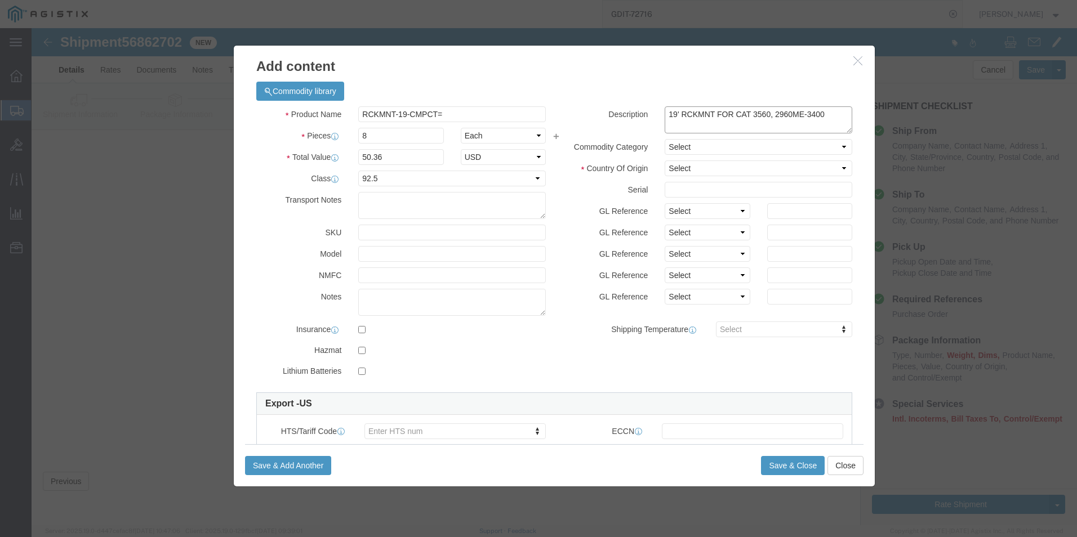
type textarea "19' RCKMNT FOR CAT 3560, 2960ME-3400"
click select "Select [GEOGRAPHIC_DATA] [GEOGRAPHIC_DATA] [GEOGRAPHIC_DATA] [GEOGRAPHIC_DATA] …"
select select "US"
click select "Select [GEOGRAPHIC_DATA] [GEOGRAPHIC_DATA] [GEOGRAPHIC_DATA] [GEOGRAPHIC_DATA] …"
click button "Save & Close"
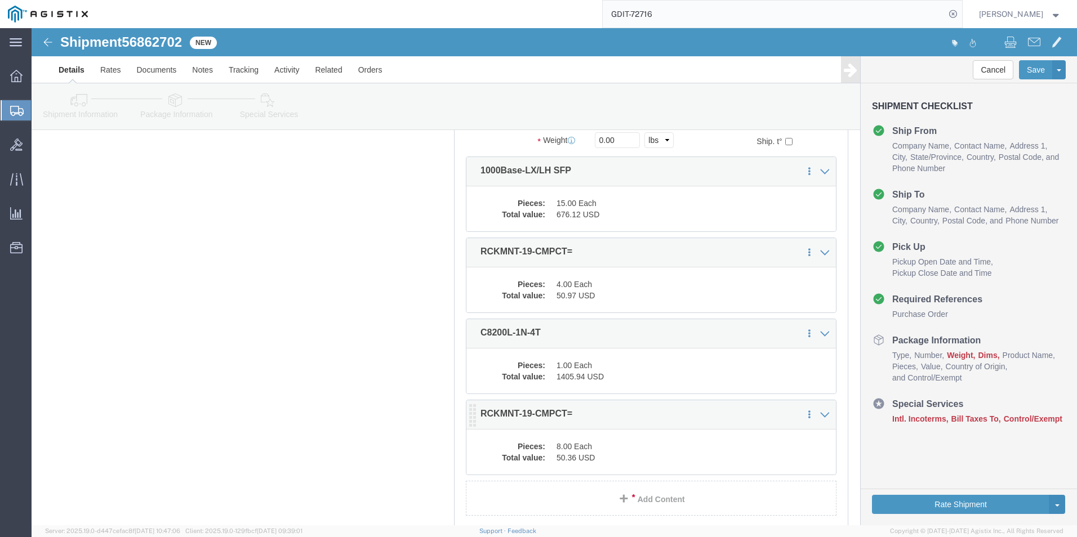
click dd "50.36 USD"
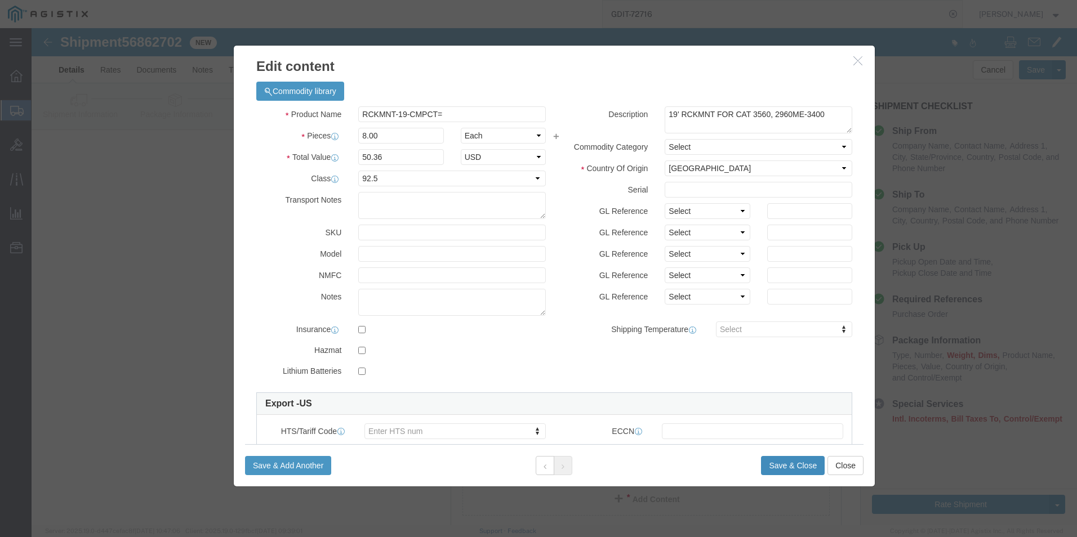
click button "Save & Close"
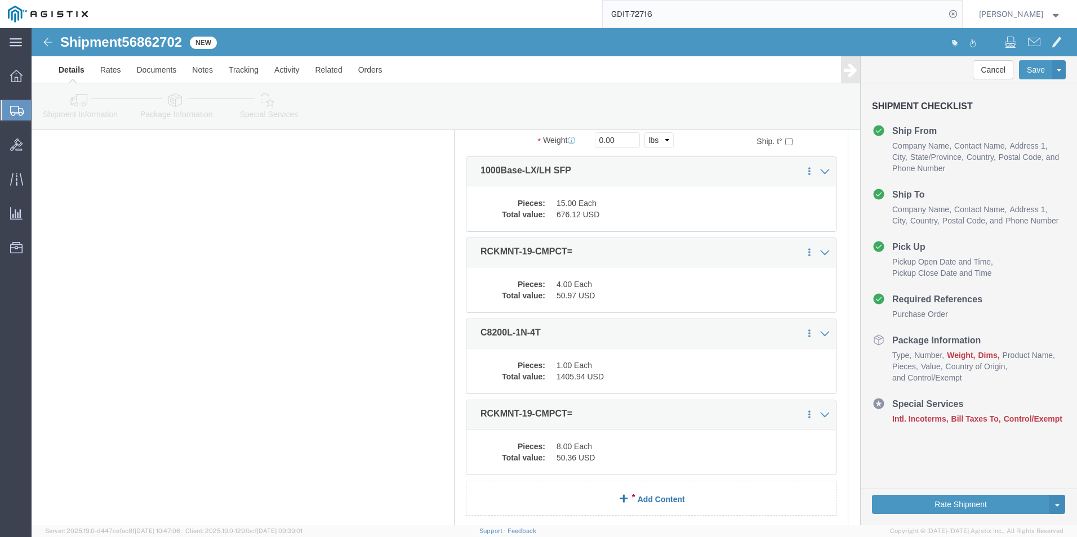
click link "Add Content"
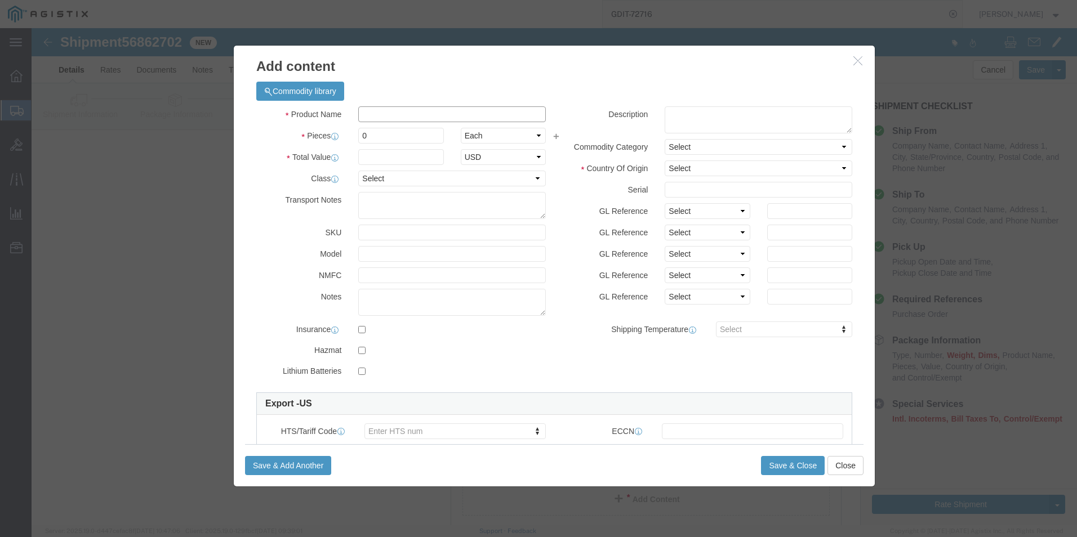
click input "text"
paste input "3131002G2V2007M"
type input "3131002G2V2007M"
click input "0"
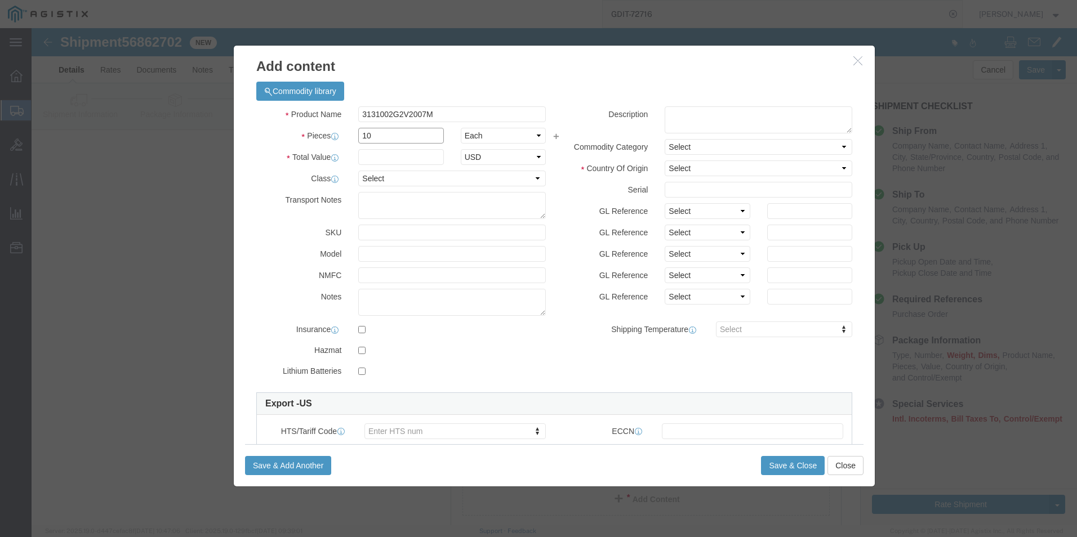
type input "10"
click input "text"
type input "11.71"
drag, startPoint x: 359, startPoint y: 149, endPoint x: 363, endPoint y: 160, distance: 11.4
click select "Select 50 55 60 65 70 85 92.5 100 125 175 250 300 400"
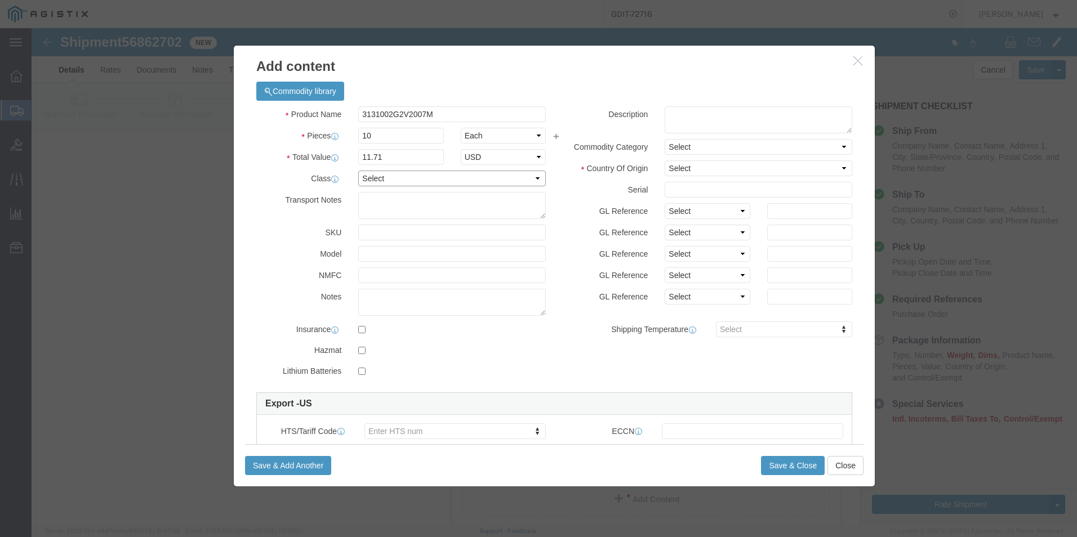
select select "92.5"
click select "Select 50 55 60 65 70 85 92.5 100 125 175 250 300 400"
click textarea
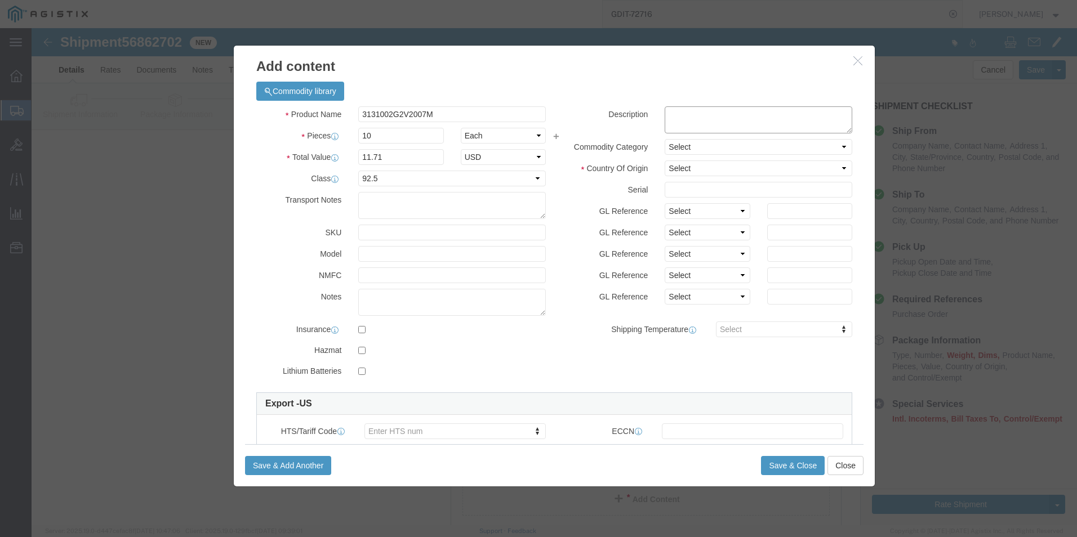
paste textarea "LC duplex to LC duplex, 2F 50 multimode OM3,"
type textarea "LC duplex to LC duplex, 2F 50 multimode OM3,"
click select "Select [GEOGRAPHIC_DATA] [GEOGRAPHIC_DATA] [GEOGRAPHIC_DATA] [GEOGRAPHIC_DATA] …"
select select "US"
click select "Select [GEOGRAPHIC_DATA] [GEOGRAPHIC_DATA] [GEOGRAPHIC_DATA] [GEOGRAPHIC_DATA] …"
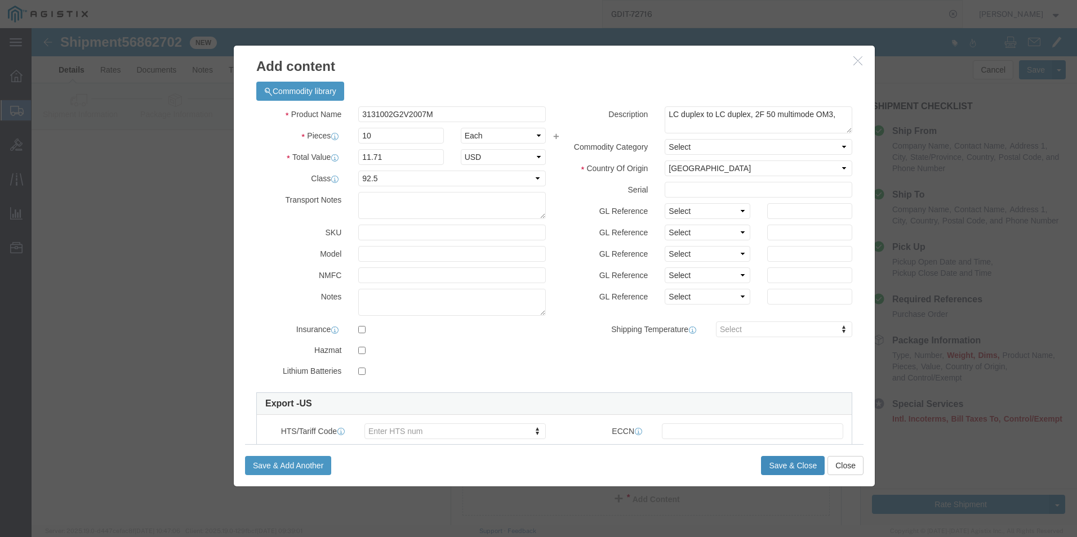
click button "Save & Close"
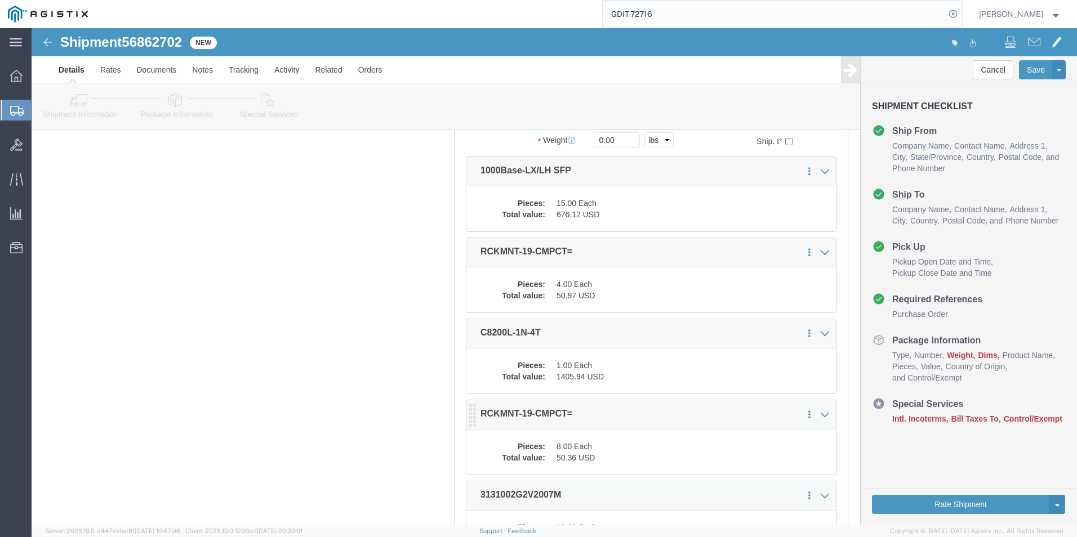
scroll to position [283, 0]
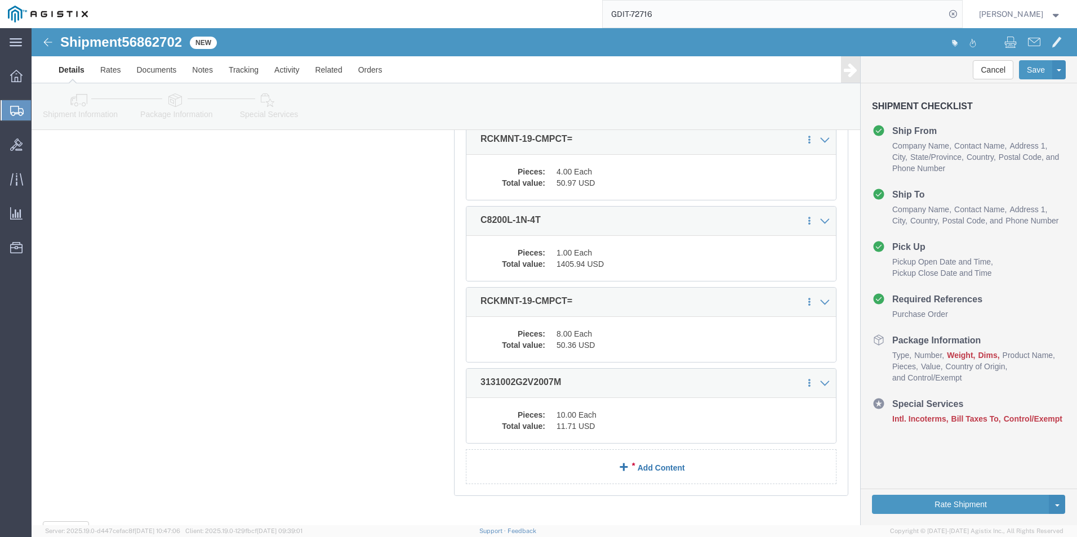
click link "Add Content"
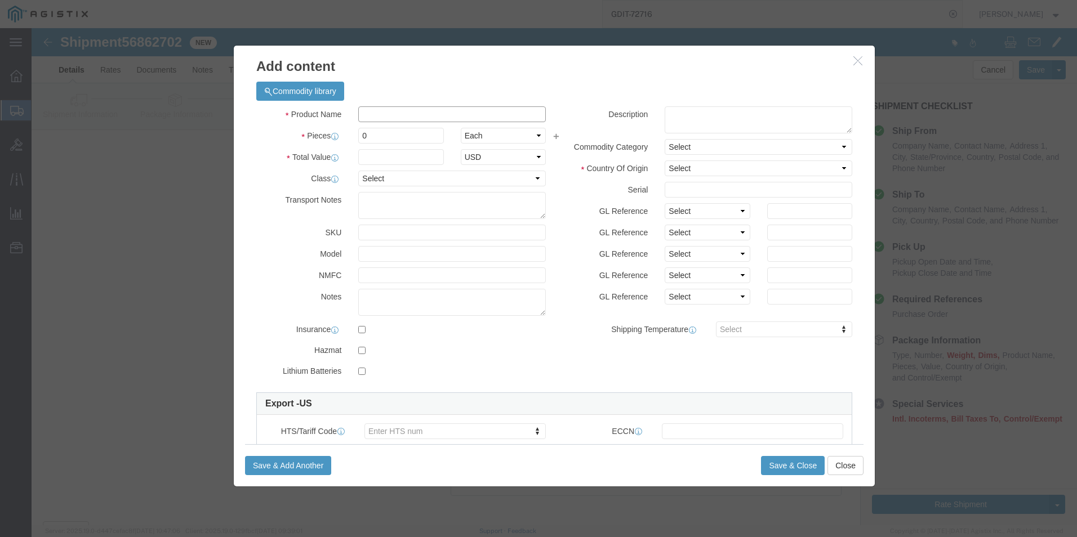
click input "text"
type input "27804"
click input "0"
type input "0"
type input "10"
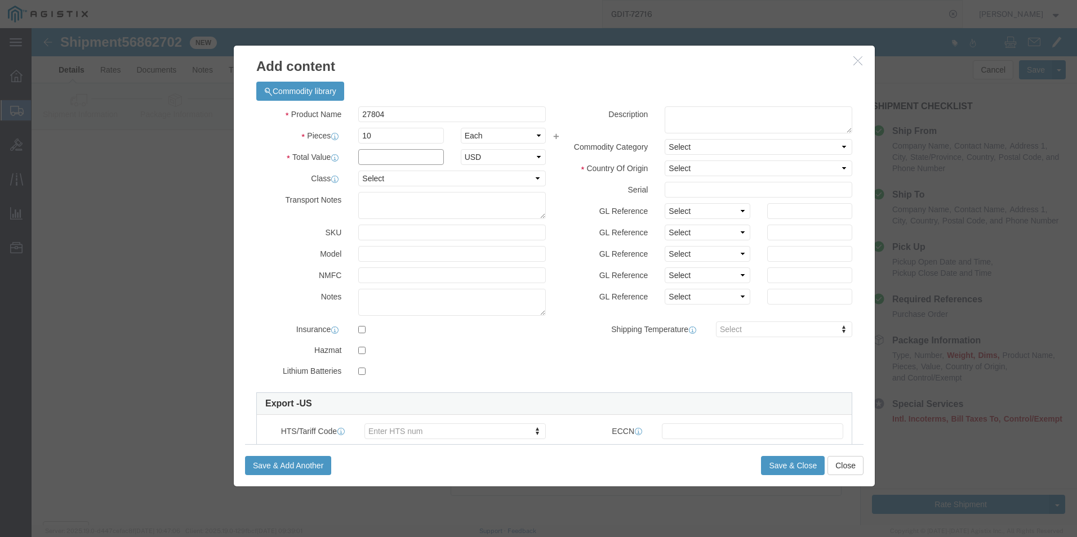
click input "text"
type input "13.60"
click select "Select 50 55 60 65 70 85 92.5 100 125 175 250 300 400"
select select "92.5"
click select "Select 50 55 60 65 70 85 92.5 100 125 175 250 300 400"
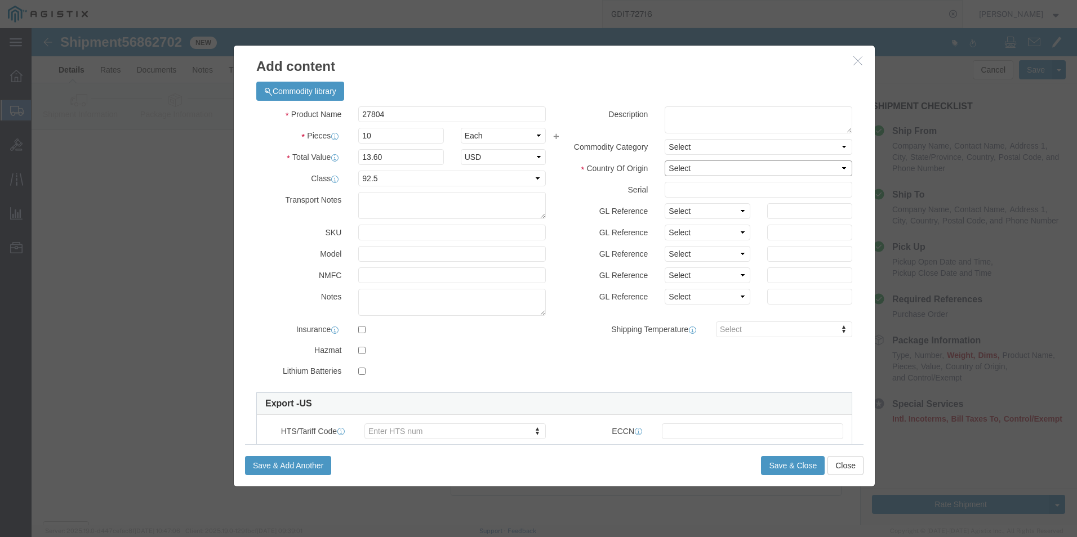
click select "Select [GEOGRAPHIC_DATA] [GEOGRAPHIC_DATA] [GEOGRAPHIC_DATA] [GEOGRAPHIC_DATA] …"
select select "US"
click select "Select [GEOGRAPHIC_DATA] [GEOGRAPHIC_DATA] [GEOGRAPHIC_DATA] [GEOGRAPHIC_DATA] …"
click textarea
paste textarea "C2G-14ft Cat6 Snagless Unshielded (UTP) Patch Cable - Purple - - RJ-45 [DEMOGRA…"
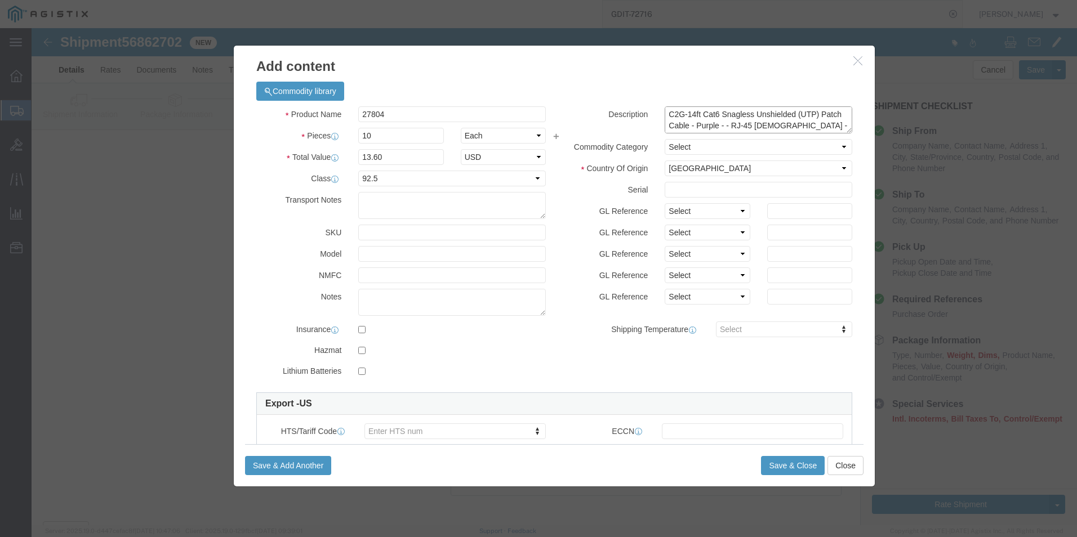
scroll to position [20, 0]
type textarea "C2G-14ft Cat6 Snagless Unshielded (UTP) Patch Cable - Purple - - RJ-45 [DEMOGRA…"
click button "Save & Close"
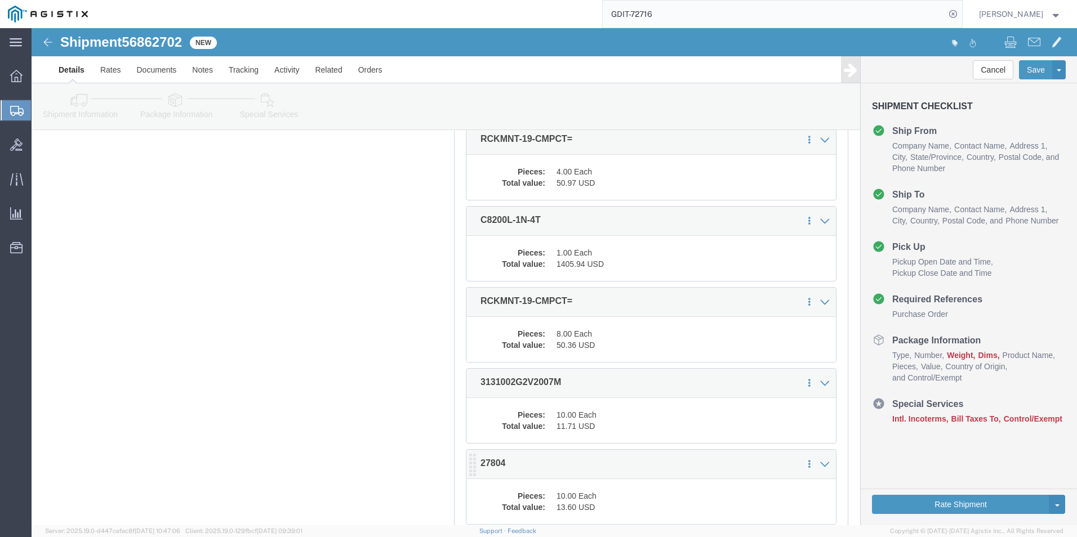
scroll to position [413, 0]
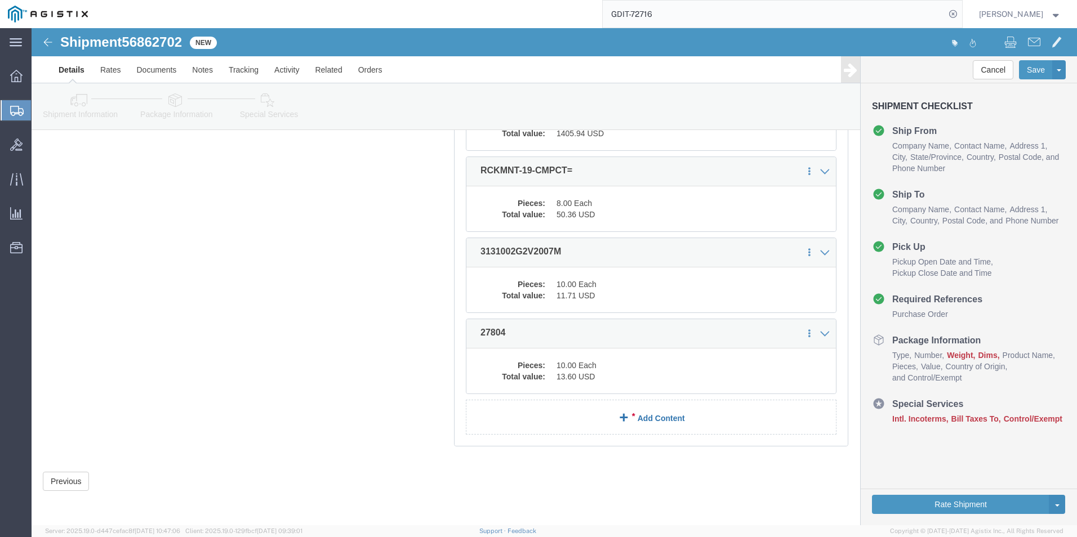
click link "Add Content"
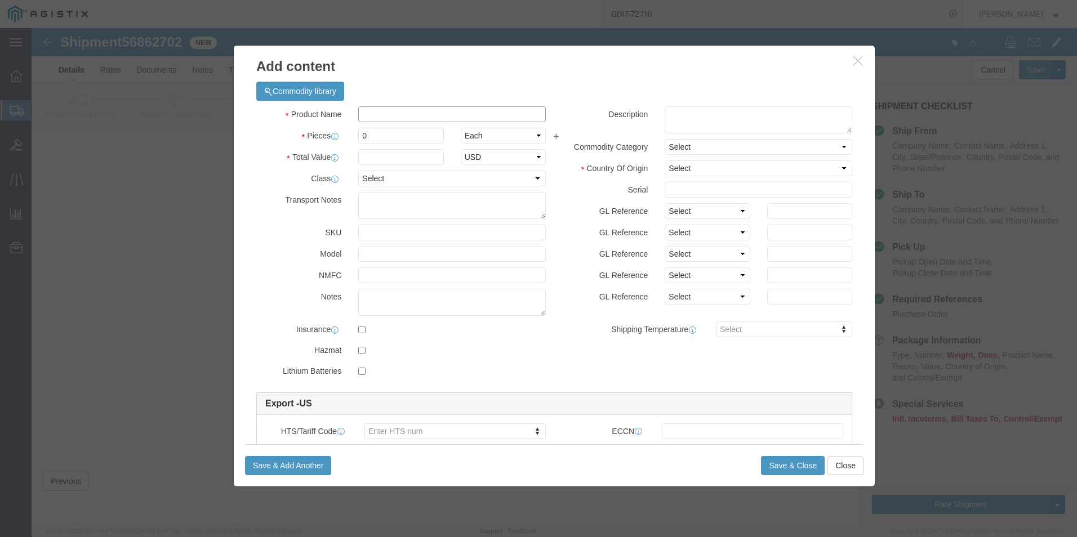
click input "text"
type input "0911"
click input "0"
click input "88.60"
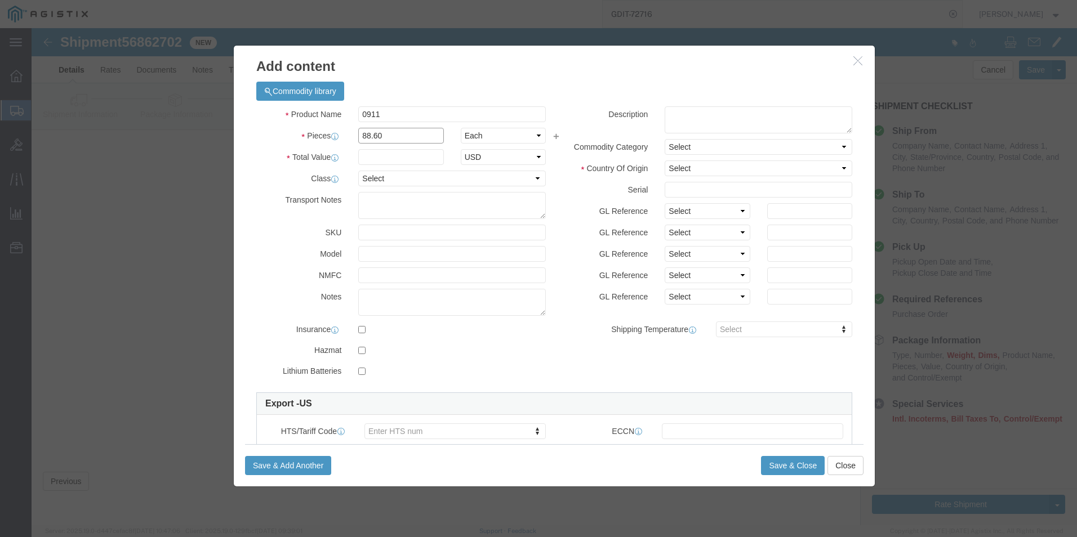
type input "88.60"
click input "text"
drag, startPoint x: 360, startPoint y: 129, endPoint x: 302, endPoint y: 128, distance: 58.6
click div "Total Value 88.60 Select ADP AED AFN ALL AMD AOA ARS ATS AUD AWG AZN BAM BBD BD…"
type input "13.60"
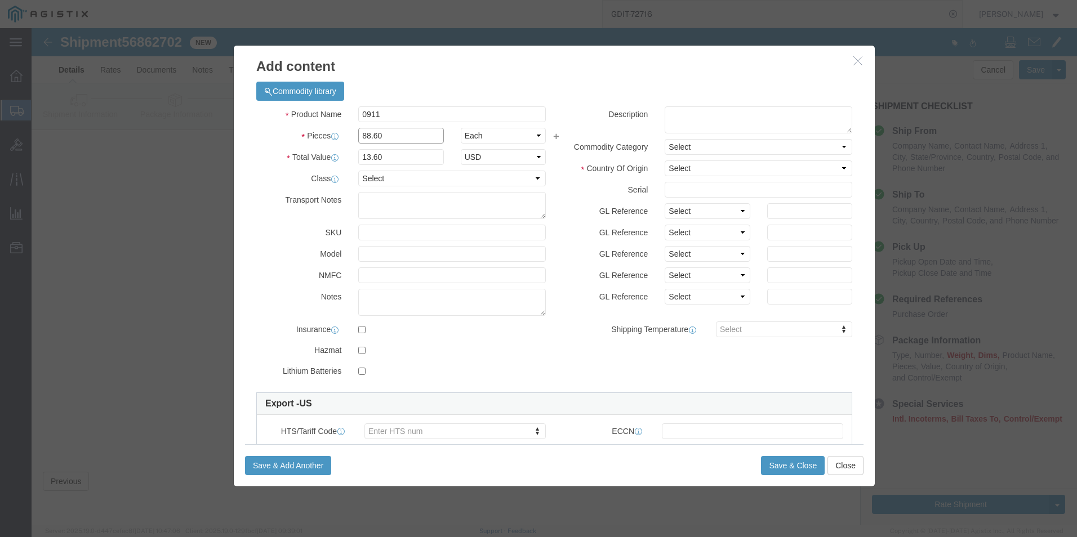
click input "88.60"
type input "5"
type input "0.77"
click select "Select 50 55 60 65 70 85 92.5 100 125 175 250 300 400"
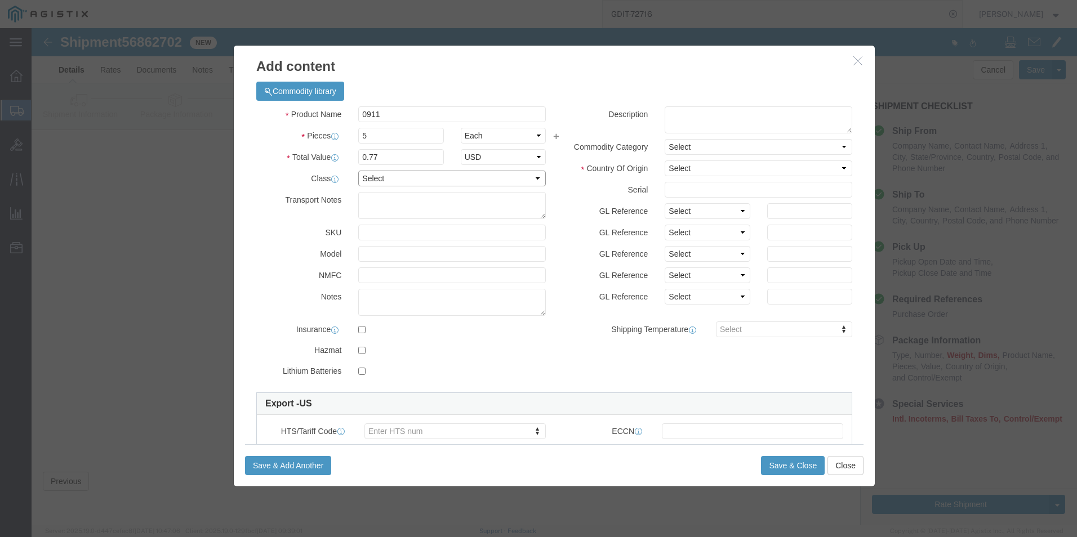
select select "92.5"
click select "Select 50 55 60 65 70 85 92.5 100 125 175 250 300 400"
click select "Select [GEOGRAPHIC_DATA] [GEOGRAPHIC_DATA] [GEOGRAPHIC_DATA] [GEOGRAPHIC_DATA] …"
select select "US"
click select "Select [GEOGRAPHIC_DATA] [GEOGRAPHIC_DATA] [GEOGRAPHIC_DATA] [GEOGRAPHIC_DATA] …"
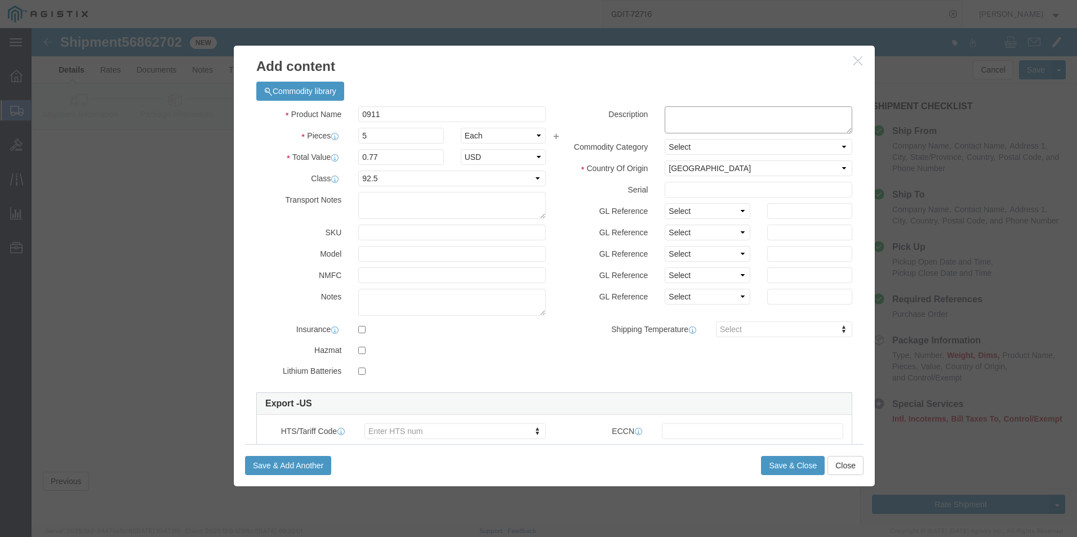
click textarea
paste textarea "C2G-25ft Cat6 Snagless Shielded (STP) Network Patch Cable - Purple - - RJ-45 [D…"
type textarea "C2G-25ft Cat6 Snagless Shielded (STP) Network Patch Cable - Purple - - RJ-45 [D…"
click button "Save & Close"
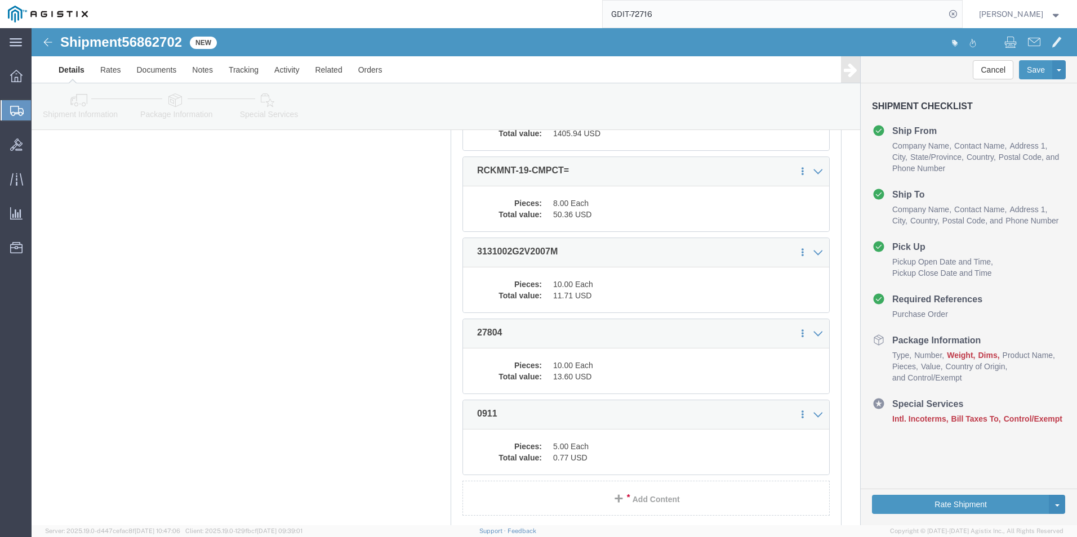
scroll to position [430, 0]
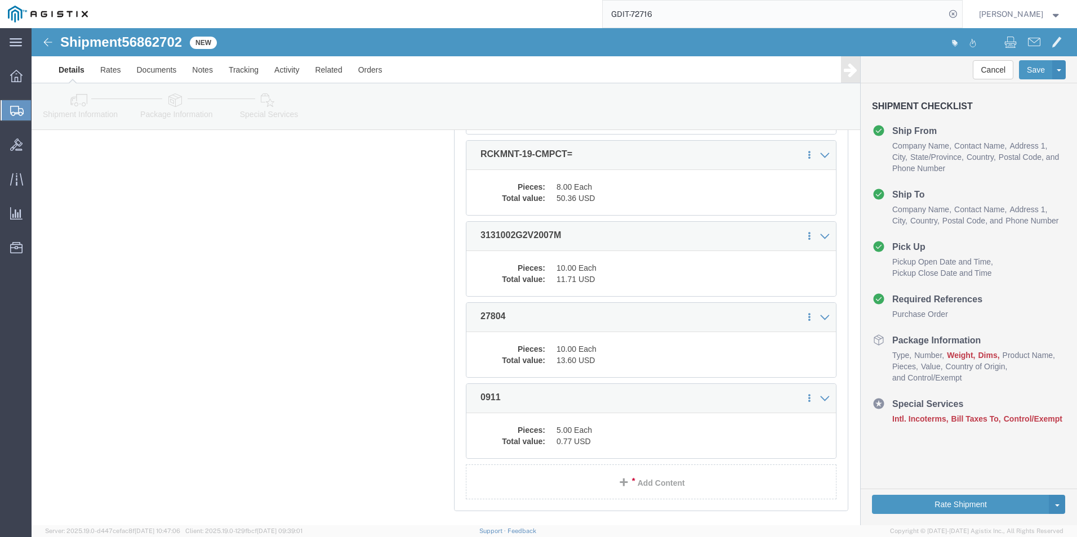
click link "Add Content"
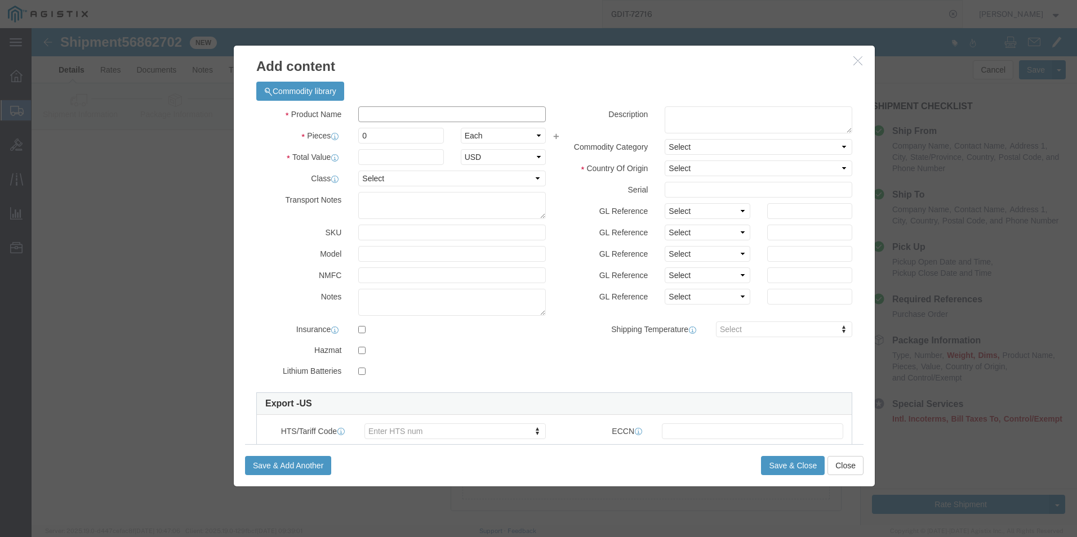
click input "text"
paste input "M210"
type input "M210"
click input "0"
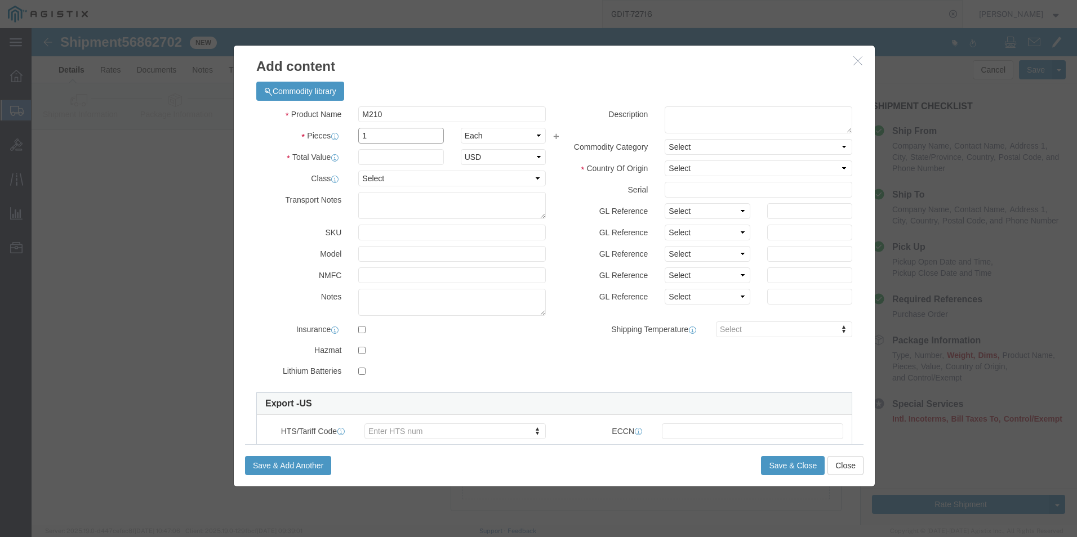
type input "1"
click input "text"
type input "88.60"
click select "Select 50 55 60 65 70 85 92.5 100 125 175 250 300 400"
select select "92.5"
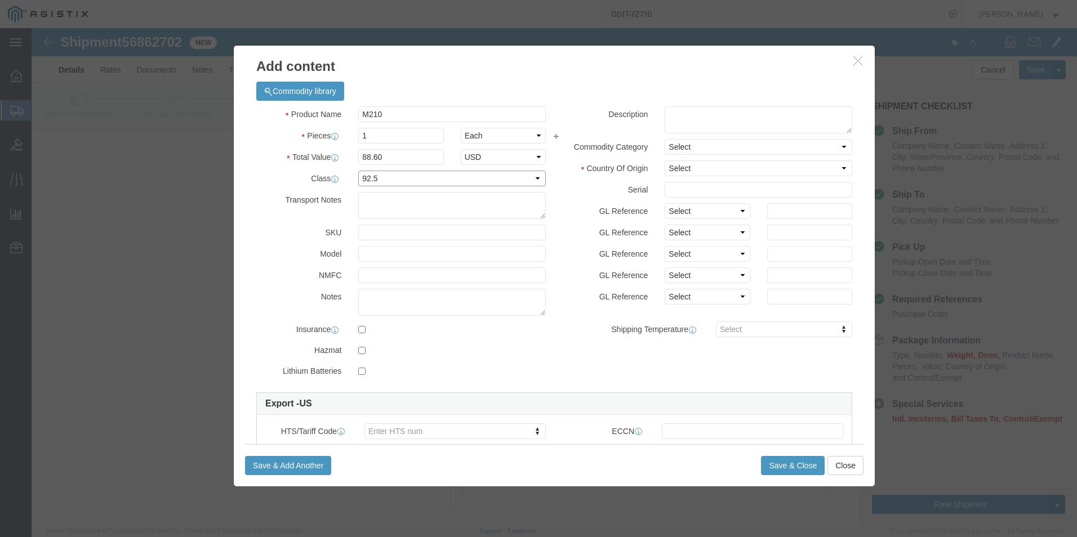
click select "Select 50 55 60 65 70 85 92.5 100 125 175 250 300 400"
click textarea
paste textarea "M210 LABEL PRINTER"
type textarea "M210 LABEL PRINTER"
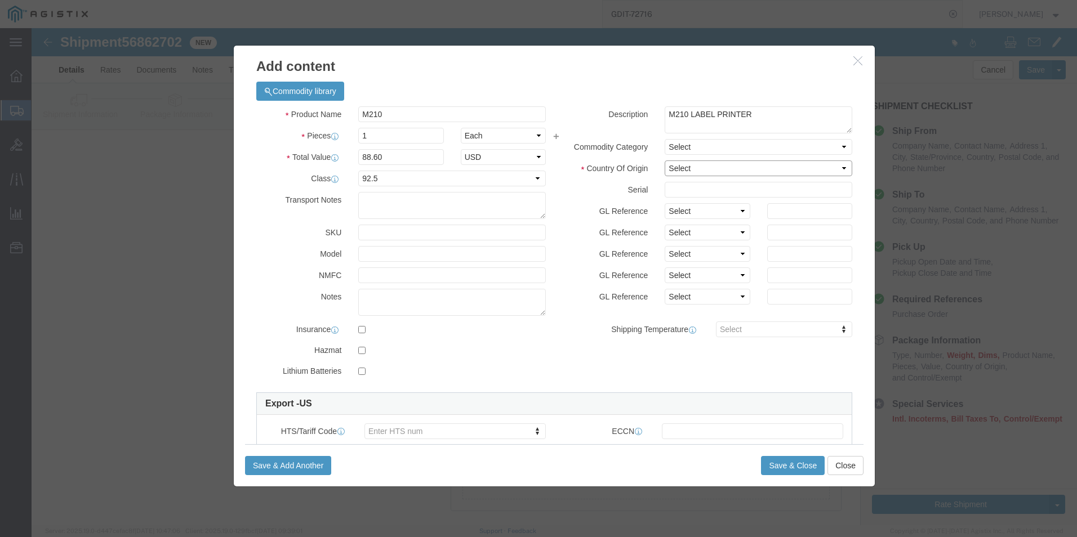
click select "Select [GEOGRAPHIC_DATA] [GEOGRAPHIC_DATA] [GEOGRAPHIC_DATA] [GEOGRAPHIC_DATA] …"
select select "US"
click select "Select [GEOGRAPHIC_DATA] [GEOGRAPHIC_DATA] [GEOGRAPHIC_DATA] [GEOGRAPHIC_DATA] …"
click button "Save & Close"
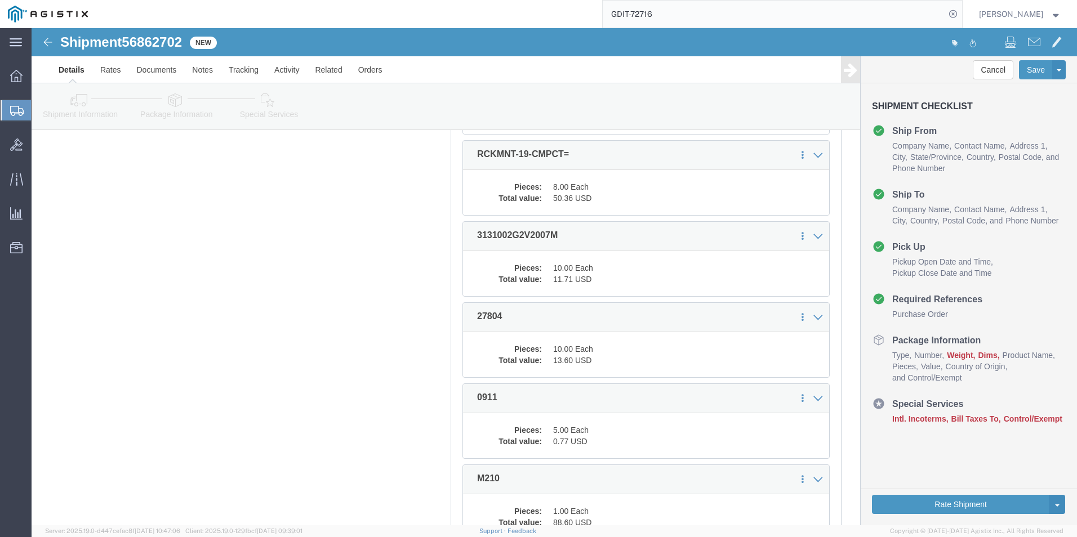
scroll to position [511, 0]
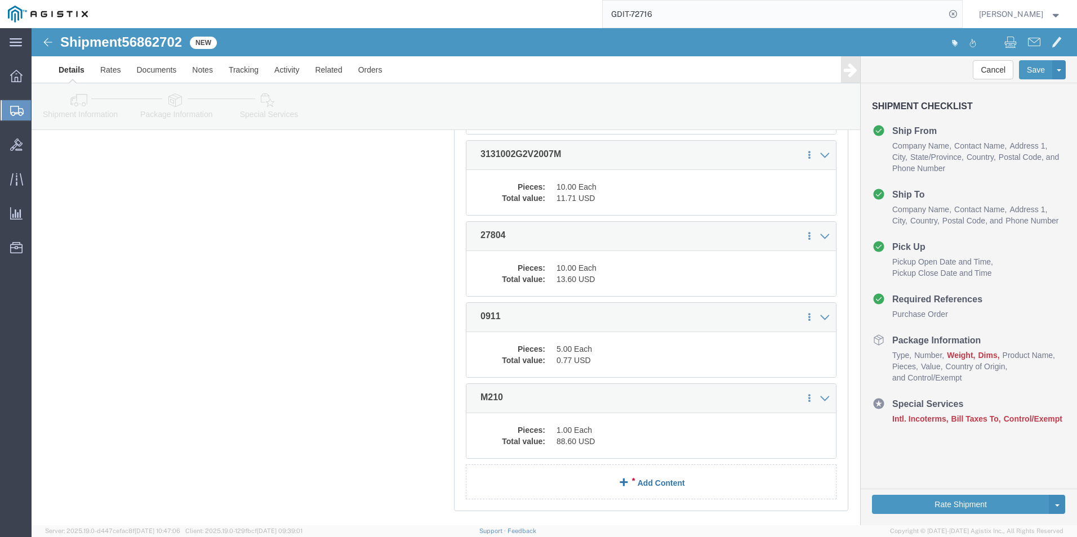
click link "Add Content"
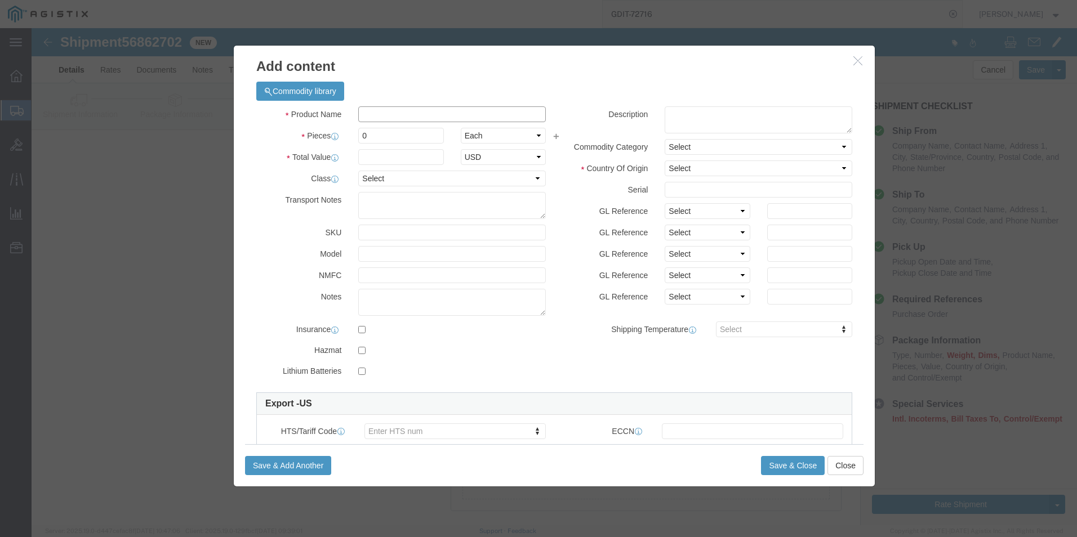
click input "text"
paste input "M21-500-595-WT"
type input "M21-500-595-WT"
click input "0"
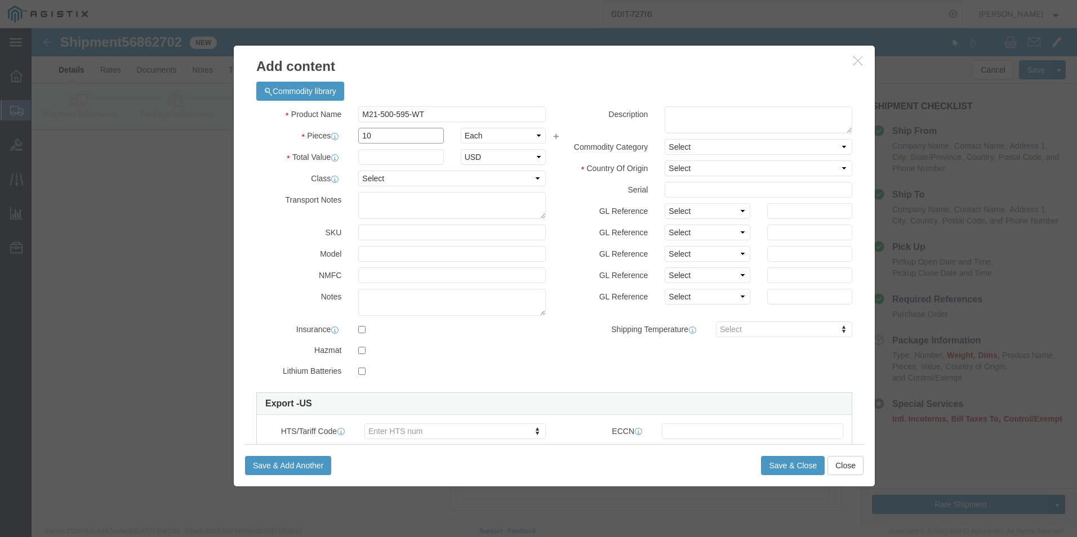
type input "10"
click input "text"
type input "20.62"
click select "Select 50 55 60 65 70 85 92.5 100 125 175 250 300 400"
select select "92.5"
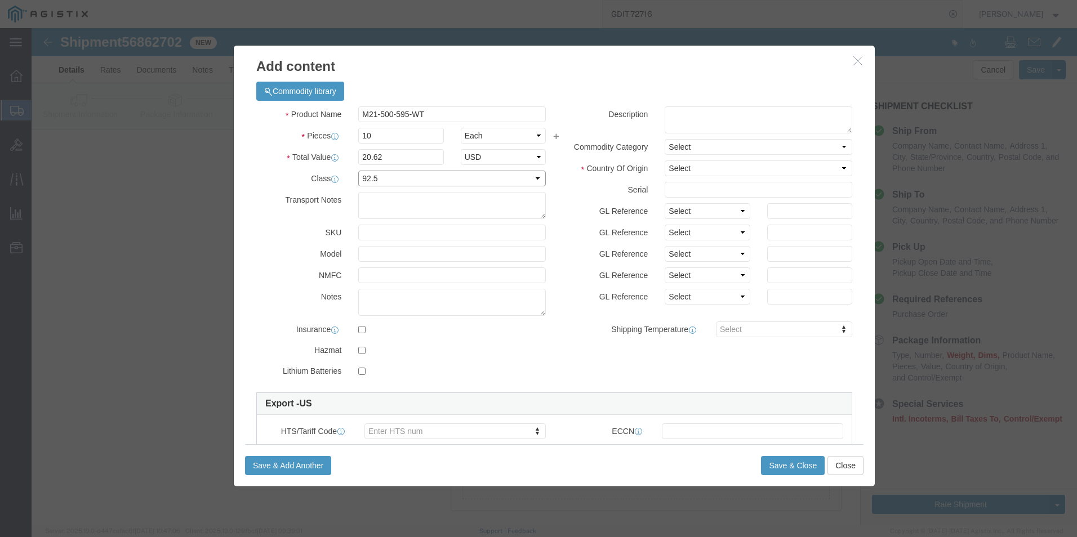
click select "Select 50 55 60 65 70 85 92.5 100 125 175 250 300 400"
click textarea
paste textarea "Indoor Outdoor Vinyl Labels, 0.5"W x 21L, Black on White, BMP21 Series"
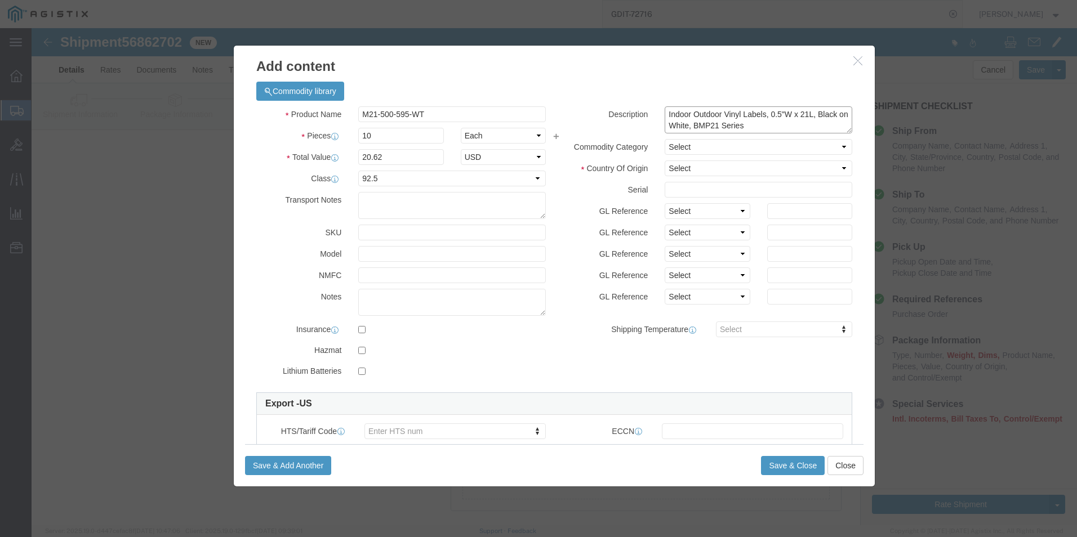
type textarea "Indoor Outdoor Vinyl Labels, 0.5"W x 21L, Black on White, BMP21 Series"
click select "Select"
click select "Select [GEOGRAPHIC_DATA] [GEOGRAPHIC_DATA] [GEOGRAPHIC_DATA] [GEOGRAPHIC_DATA] …"
select select "US"
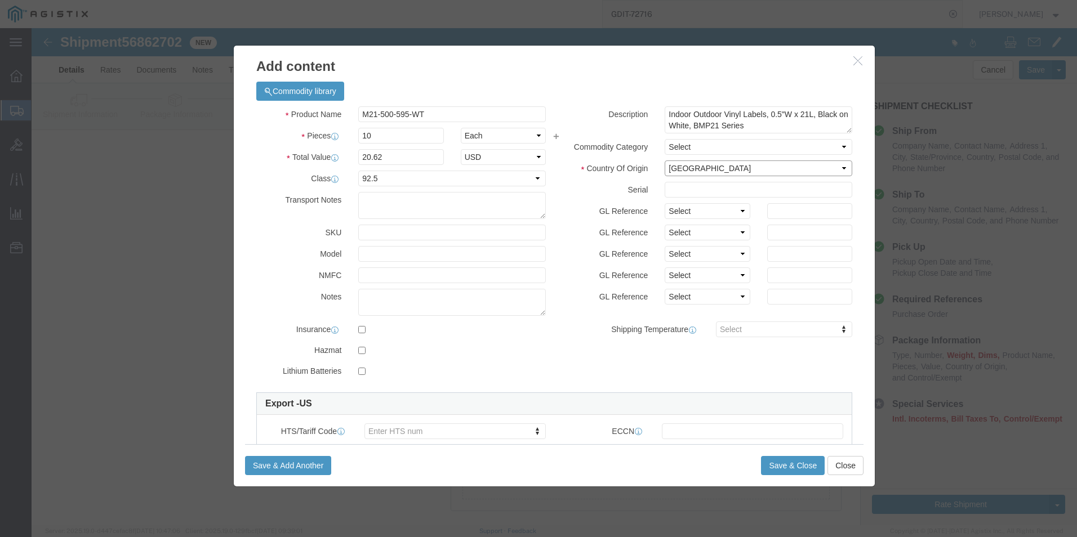
click select "Select [GEOGRAPHIC_DATA] [GEOGRAPHIC_DATA] [GEOGRAPHIC_DATA] [GEOGRAPHIC_DATA] …"
click button "Save & Close"
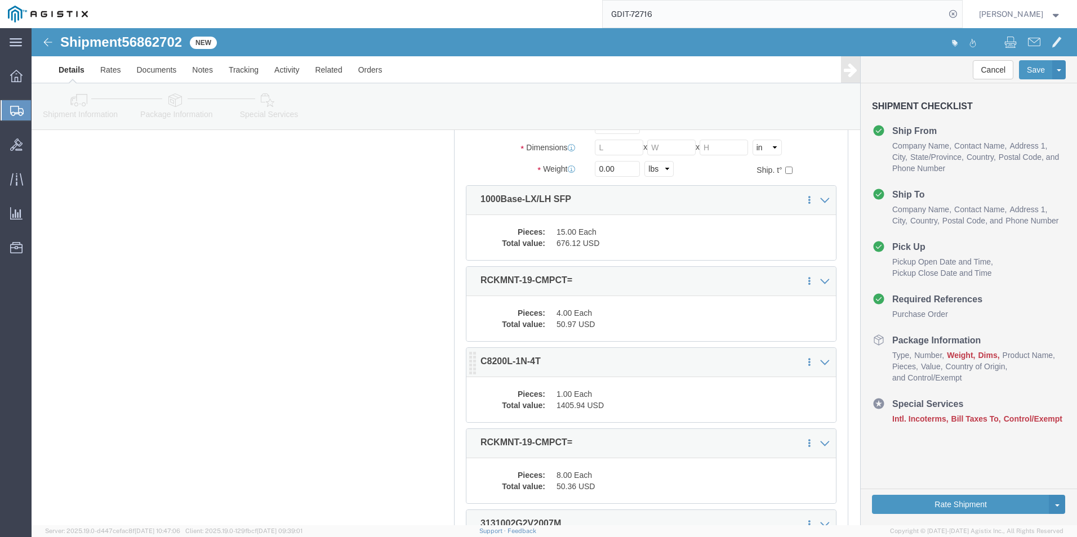
scroll to position [0, 0]
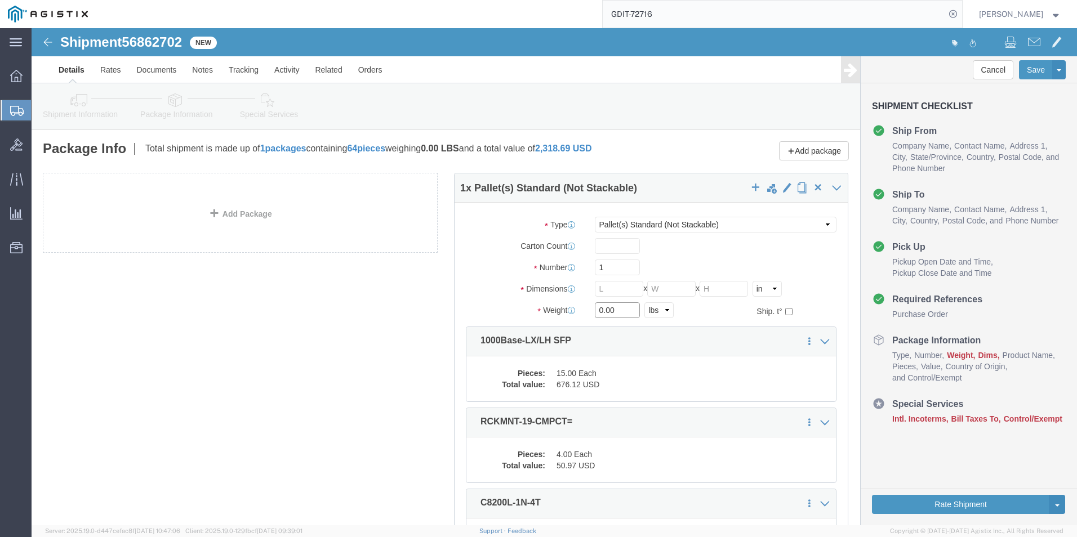
click input "0.00"
type input "151"
click input "text"
type input "48"
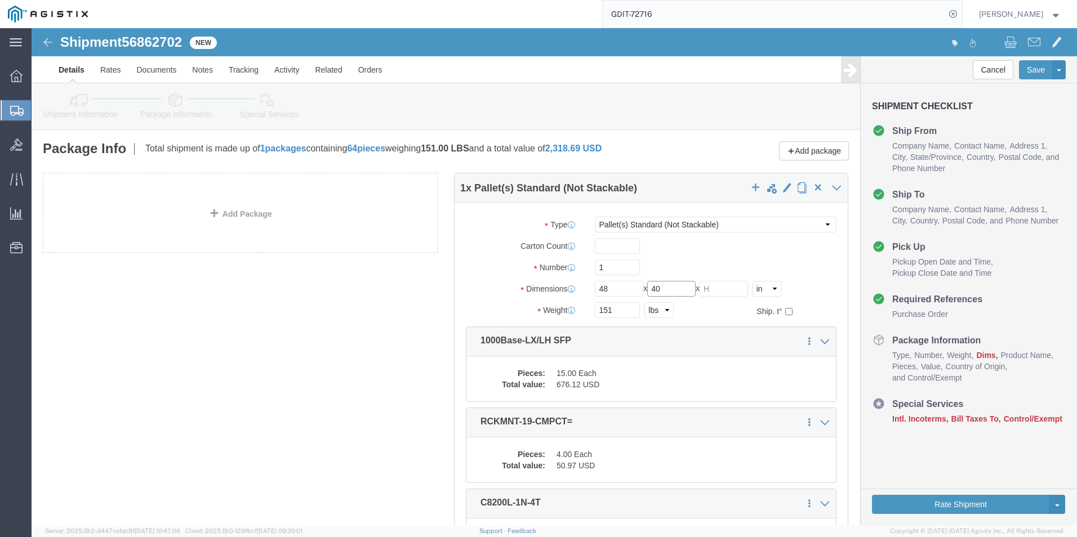
type input "40"
